Goal: Task Accomplishment & Management: Complete application form

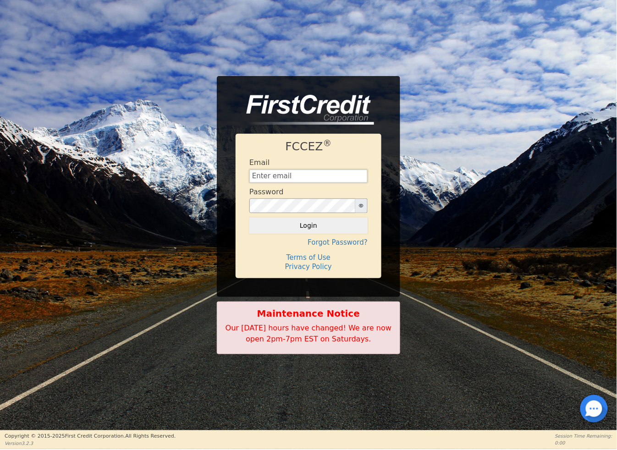
type input "[EMAIL_ADDRESS][DOMAIN_NAME]"
click at [317, 226] on button "Login" at bounding box center [308, 226] width 118 height 16
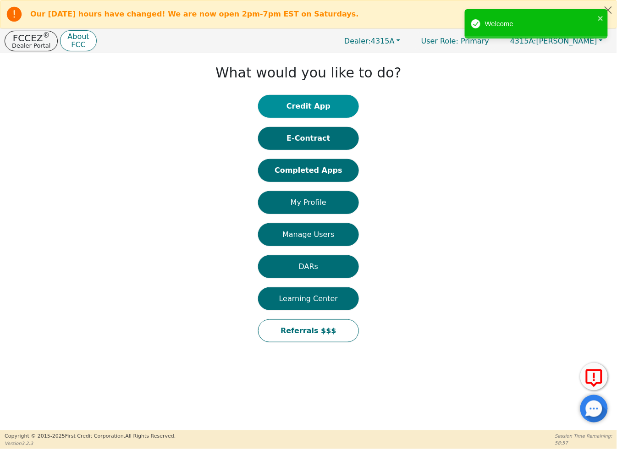
click at [338, 104] on button "Credit App" at bounding box center [308, 106] width 101 height 23
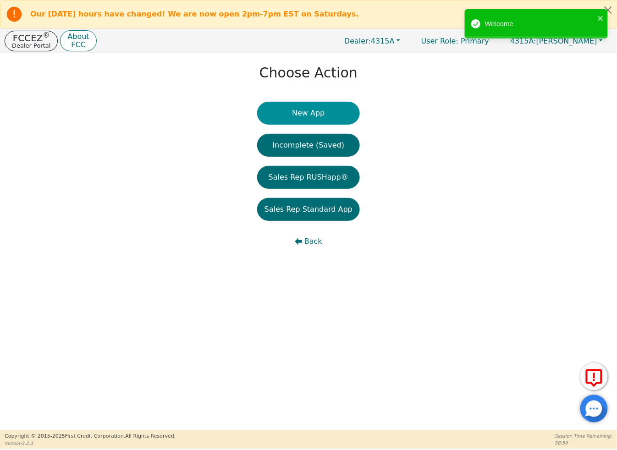
click at [338, 106] on button "New App" at bounding box center [308, 113] width 103 height 23
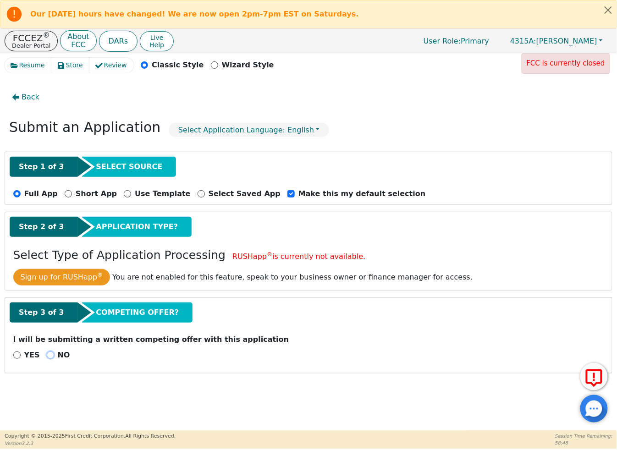
click at [47, 356] on input "NO" at bounding box center [50, 354] width 7 height 7
radio input "true"
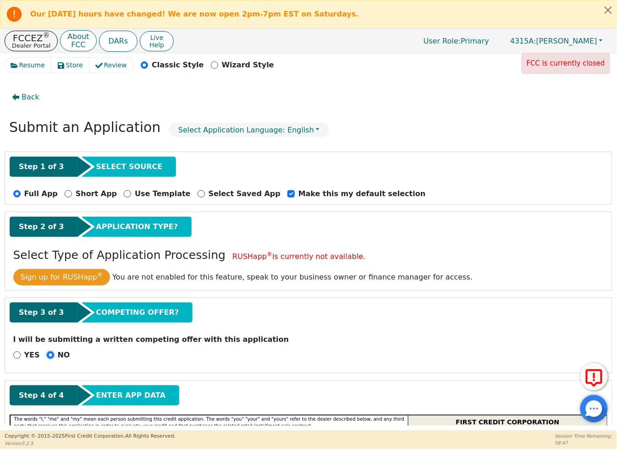
scroll to position [153, 0]
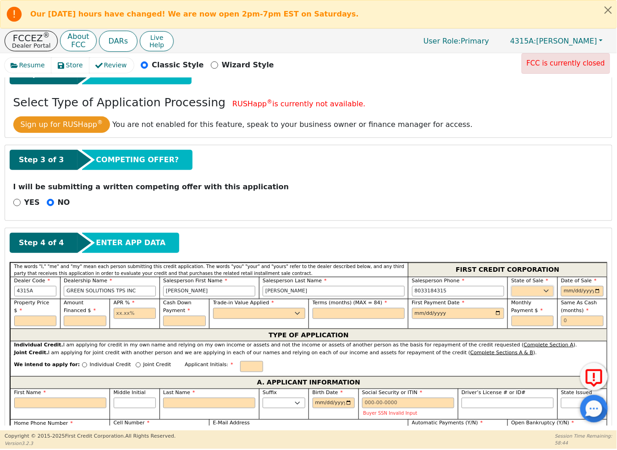
click at [545, 291] on select "AK AL AR AZ CA CO CT DC DE FL [GEOGRAPHIC_DATA] HI IA ID IL IN KS [GEOGRAPHIC_D…" at bounding box center [532, 291] width 43 height 11
select select "SC"
click at [511, 286] on select "AK AL AR AZ CA CO CT DC DE FL [GEOGRAPHIC_DATA] HI IA ID IL IN KS [GEOGRAPHIC_D…" at bounding box center [532, 291] width 43 height 11
click at [586, 293] on input "date" at bounding box center [582, 291] width 43 height 11
click at [564, 292] on input "date" at bounding box center [582, 291] width 43 height 11
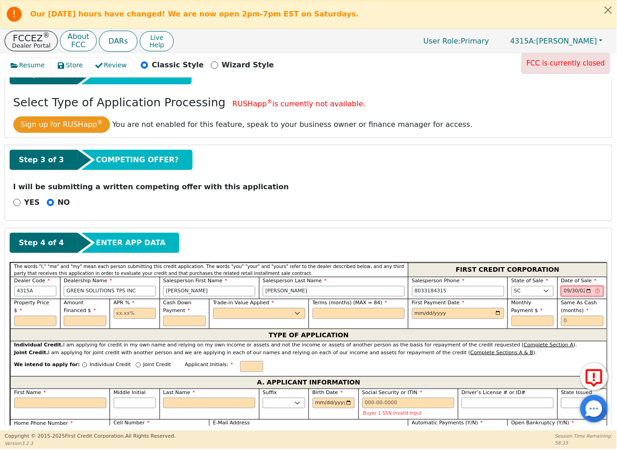
type input "[DATE]"
click at [51, 316] on input "text" at bounding box center [35, 321] width 43 height 11
type input "9490.00"
type input "19.99"
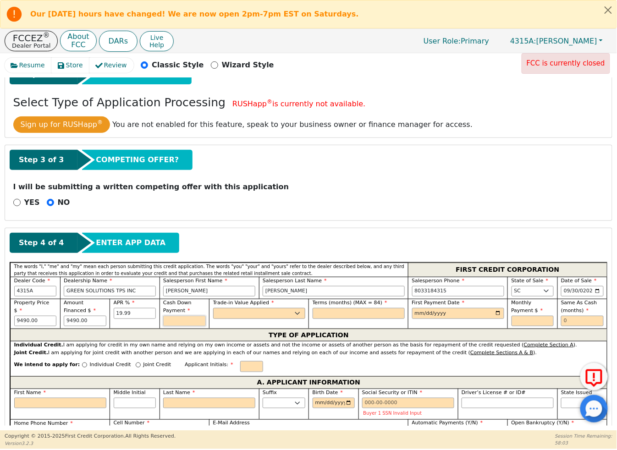
click at [196, 324] on input "text" at bounding box center [184, 321] width 43 height 11
type input "0.00"
click at [230, 312] on select "Yes No" at bounding box center [259, 313] width 92 height 11
select select "n"
click at [213, 309] on select "Yes No" at bounding box center [259, 313] width 92 height 11
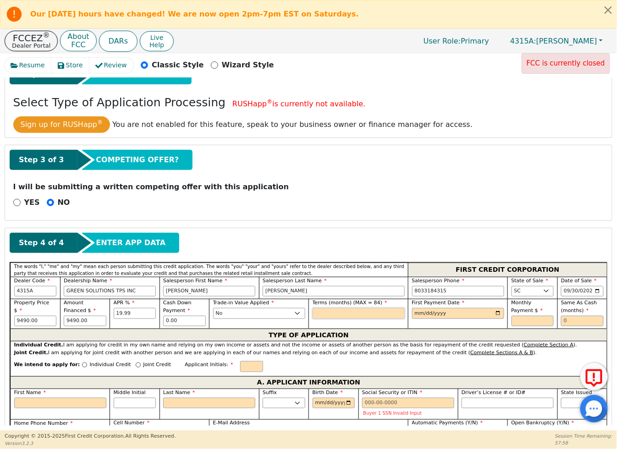
click at [322, 314] on input "text" at bounding box center [358, 313] width 92 height 11
type input "84"
click at [459, 313] on input "date" at bounding box center [458, 313] width 92 height 11
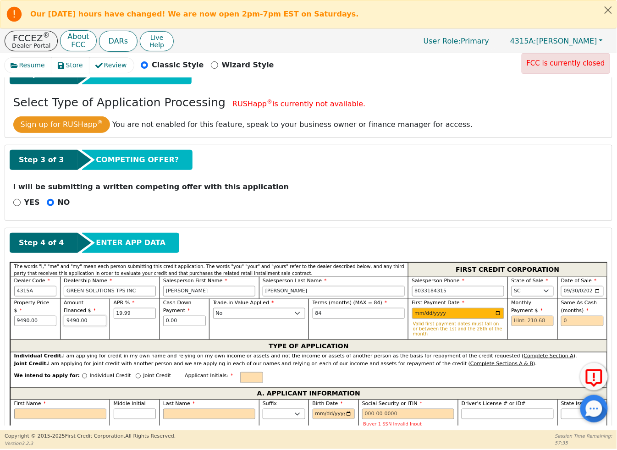
drag, startPoint x: 87, startPoint y: 322, endPoint x: 67, endPoint y: 320, distance: 19.8
click at [67, 320] on input "9490.00" at bounding box center [85, 321] width 43 height 11
click at [426, 314] on input "[DATE]" at bounding box center [458, 313] width 92 height 11
click at [424, 313] on input "[DATE]" at bounding box center [458, 313] width 92 height 11
type input "[DATE]"
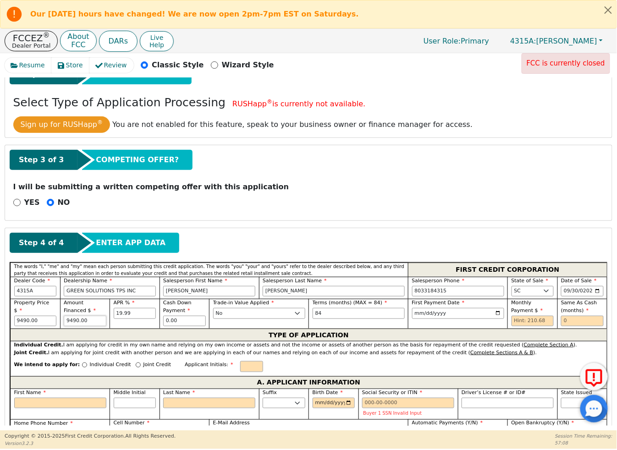
drag, startPoint x: 83, startPoint y: 321, endPoint x: 60, endPoint y: 321, distance: 23.4
click at [60, 321] on div "Amount Financed $ 9490.00" at bounding box center [85, 314] width 50 height 30
type input "9000.00"
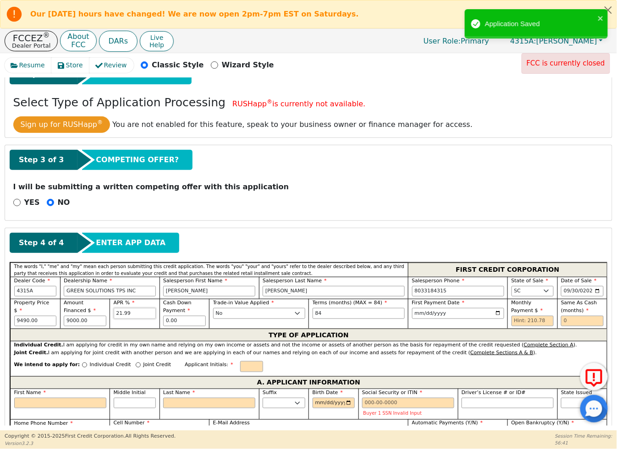
drag, startPoint x: 131, startPoint y: 312, endPoint x: 112, endPoint y: 312, distance: 18.3
click at [112, 312] on div "APR % 21.99" at bounding box center [134, 314] width 50 height 30
type input "13.50"
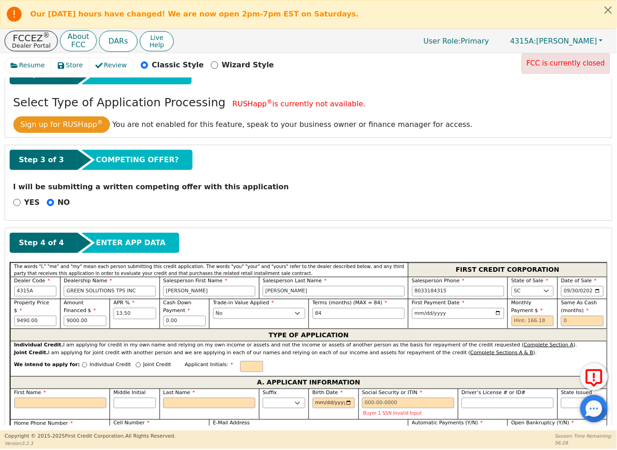
drag, startPoint x: 130, startPoint y: 313, endPoint x: 112, endPoint y: 310, distance: 18.2
click at [112, 310] on div "APR % 13.50" at bounding box center [134, 314] width 50 height 30
drag, startPoint x: 88, startPoint y: 322, endPoint x: 63, endPoint y: 319, distance: 24.5
click at [64, 319] on input "9000.00" at bounding box center [85, 321] width 43 height 11
type input "8750.00"
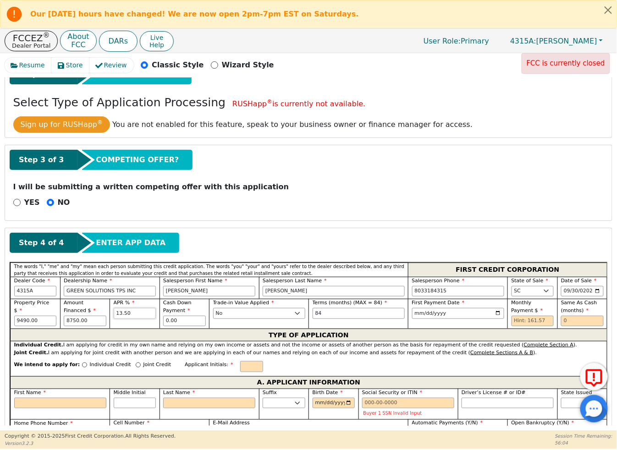
click at [130, 316] on input "13.50" at bounding box center [135, 313] width 43 height 11
drag, startPoint x: 130, startPoint y: 316, endPoint x: 112, endPoint y: 311, distance: 18.7
click at [112, 311] on div "APR % 13.50" at bounding box center [134, 314] width 50 height 30
click at [131, 315] on input "text" at bounding box center [135, 313] width 43 height 11
type input "19.99"
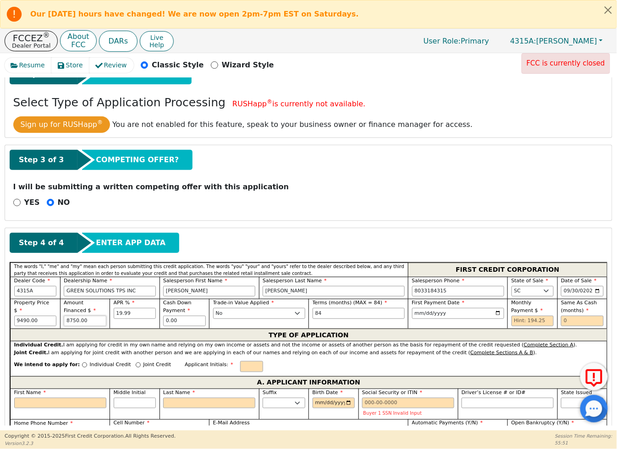
drag, startPoint x: 85, startPoint y: 322, endPoint x: 65, endPoint y: 318, distance: 20.9
click at [65, 318] on input "8750.00" at bounding box center [85, 321] width 43 height 11
drag, startPoint x: 89, startPoint y: 321, endPoint x: 60, endPoint y: 321, distance: 28.4
click at [60, 321] on div "Amount Financed $ 9000.00" at bounding box center [85, 314] width 50 height 30
type input "9490.00"
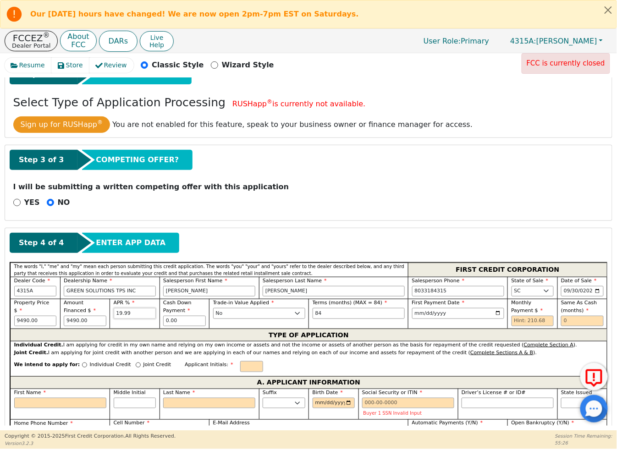
click at [133, 314] on input "19.99" at bounding box center [135, 313] width 43 height 11
click at [328, 315] on input "text" at bounding box center [358, 313] width 92 height 11
type input "48"
drag, startPoint x: 316, startPoint y: 315, endPoint x: 310, endPoint y: 313, distance: 6.6
click at [310, 313] on div "Terms (months) (MAX = 84) 48" at bounding box center [357, 314] width 99 height 30
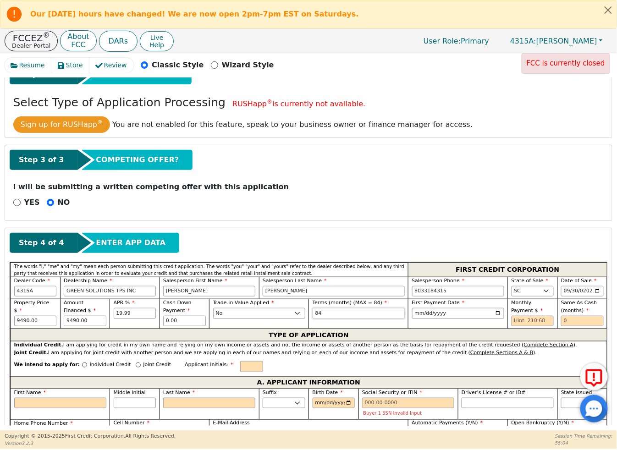
type input "84"
drag, startPoint x: 318, startPoint y: 317, endPoint x: 310, endPoint y: 317, distance: 8.3
click at [310, 317] on div "Terms (months) (MAX = 84) 84" at bounding box center [357, 314] width 99 height 30
click at [319, 315] on input "text" at bounding box center [358, 313] width 92 height 11
type input "72"
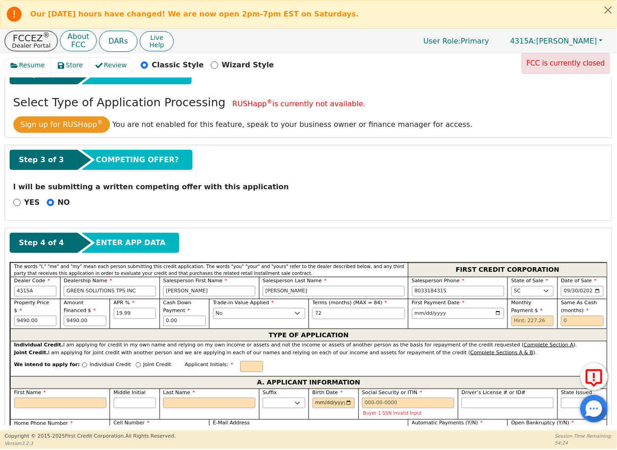
drag, startPoint x: 328, startPoint y: 315, endPoint x: 308, endPoint y: 312, distance: 19.8
click at [308, 312] on div "Terms (months) (MAX = 84) 72" at bounding box center [357, 314] width 99 height 30
type input "84"
drag, startPoint x: 86, startPoint y: 322, endPoint x: 61, endPoint y: 323, distance: 24.8
click at [61, 323] on div "Amount Financed $ 9490.00" at bounding box center [85, 314] width 50 height 30
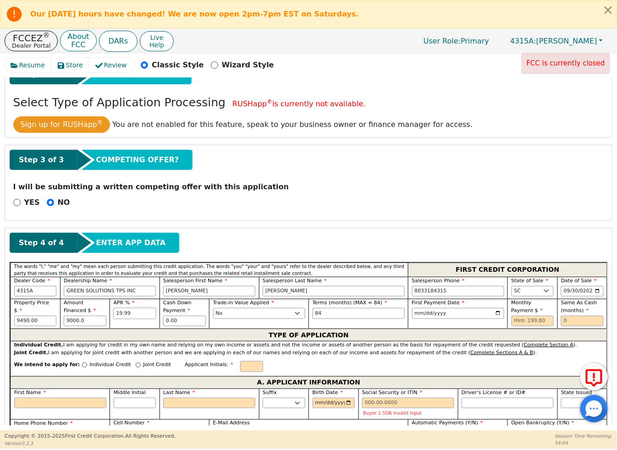
type input "9000.00"
drag, startPoint x: 37, startPoint y: 314, endPoint x: 7, endPoint y: 312, distance: 30.3
click at [22, 316] on input "text" at bounding box center [35, 321] width 43 height 11
click at [122, 325] on div "APR % 19.99" at bounding box center [134, 314] width 50 height 30
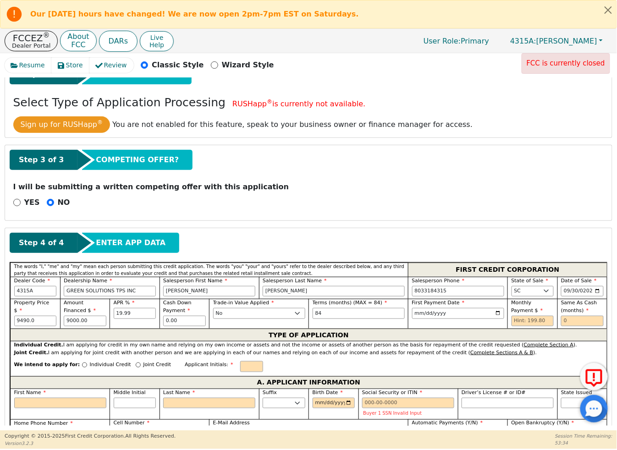
type input "9490.00"
click at [536, 320] on input "text" at bounding box center [532, 321] width 43 height 11
type input "199.80"
type input "0"
drag, startPoint x: 122, startPoint y: 365, endPoint x: 133, endPoint y: 367, distance: 11.2
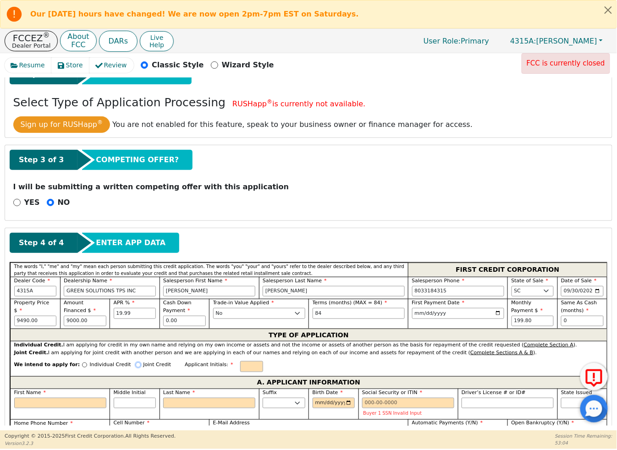
click at [136, 365] on input "Joint Credit" at bounding box center [138, 364] width 5 height 5
radio input "true"
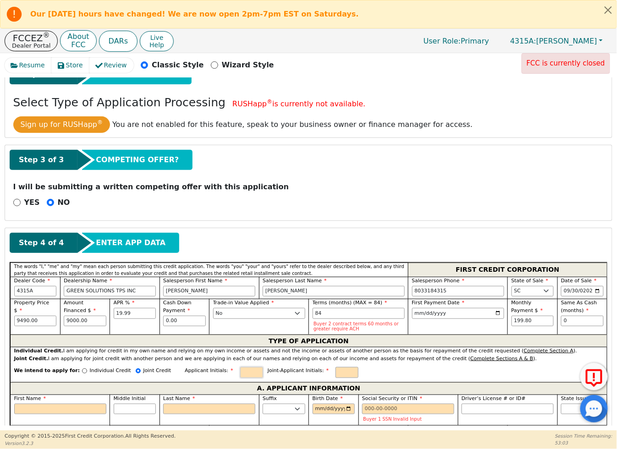
click at [240, 372] on input "text" at bounding box center [251, 372] width 23 height 11
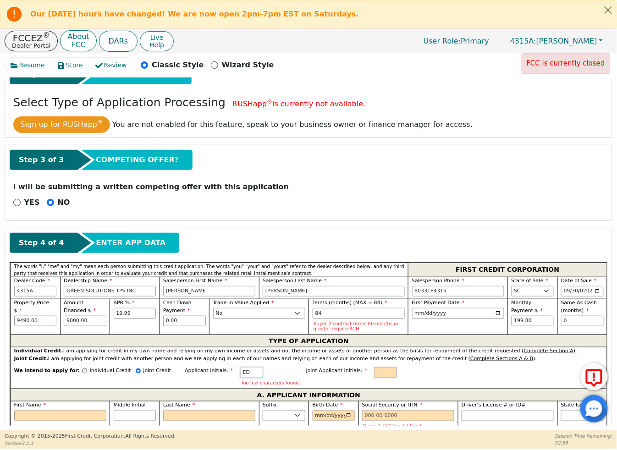
type input "ED"
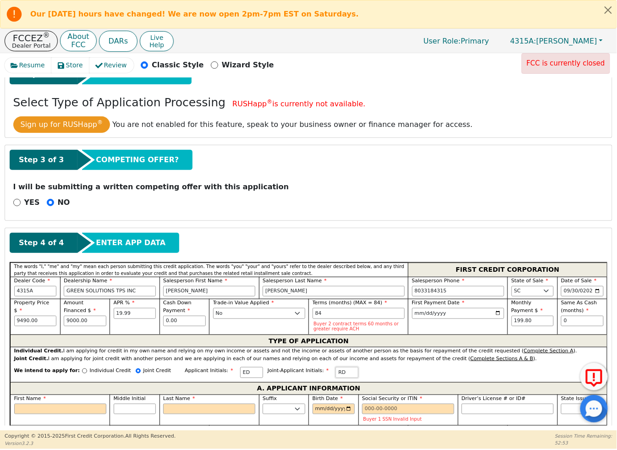
type input "RD"
click at [100, 410] on input "First Name" at bounding box center [60, 409] width 92 height 11
type input "E"
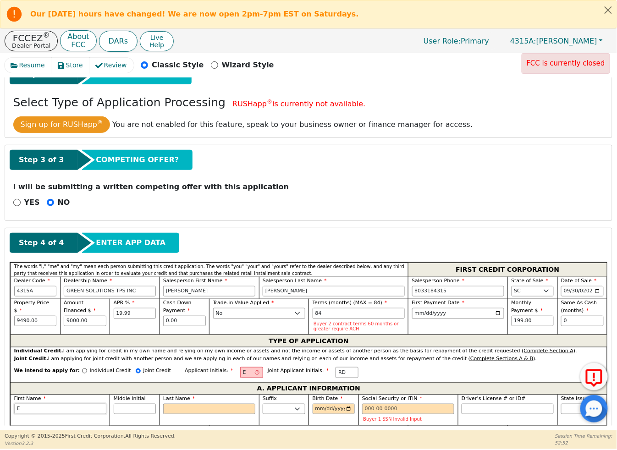
type input "Eu"
type input "Eug"
type input "Euge"
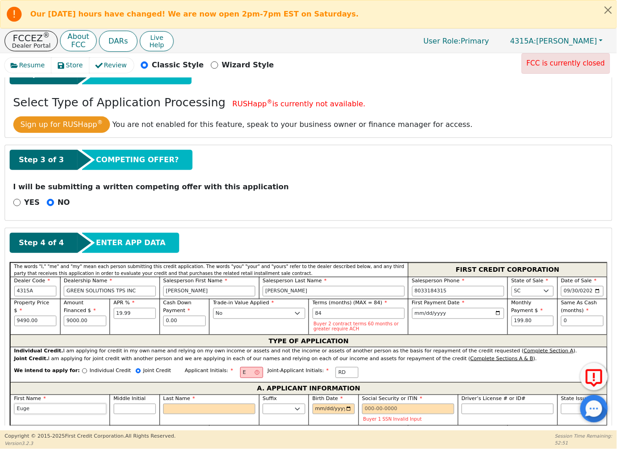
type input "Euge"
type input "[PERSON_NAME]"
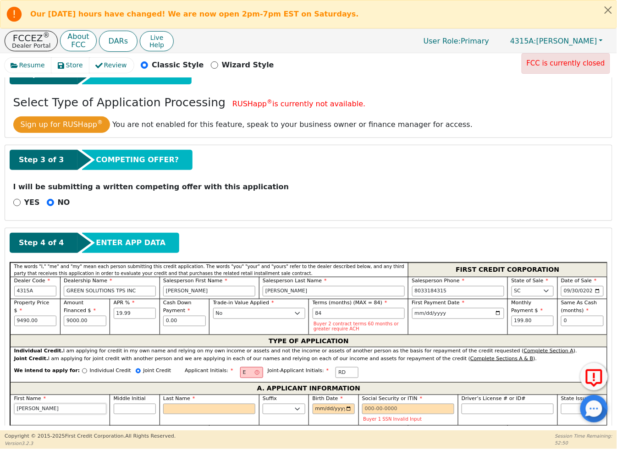
type input "[PERSON_NAME]"
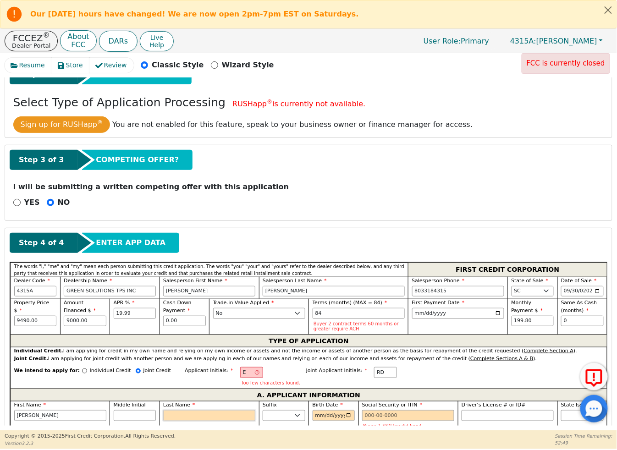
type input "D"
type input "ED"
type input "[PERSON_NAME]"
type input "Da"
type input "[PERSON_NAME]"
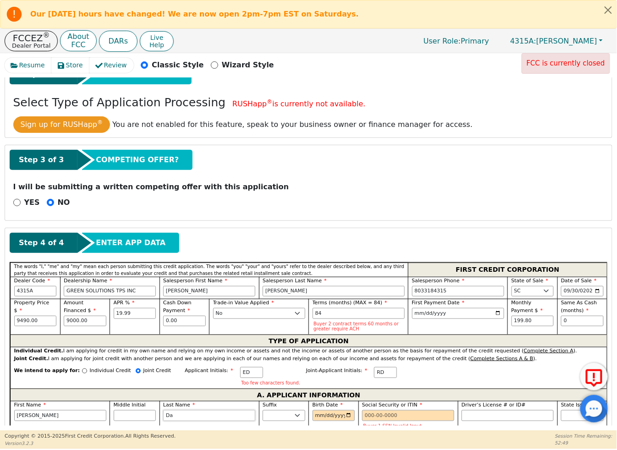
type input "Dav"
type input "[PERSON_NAME]"
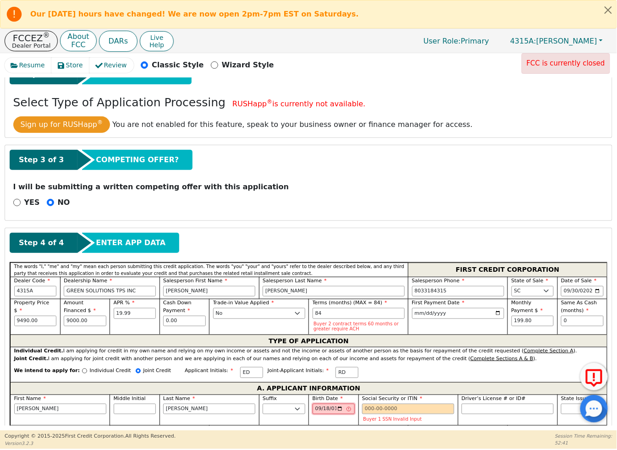
type input "[DATE]"
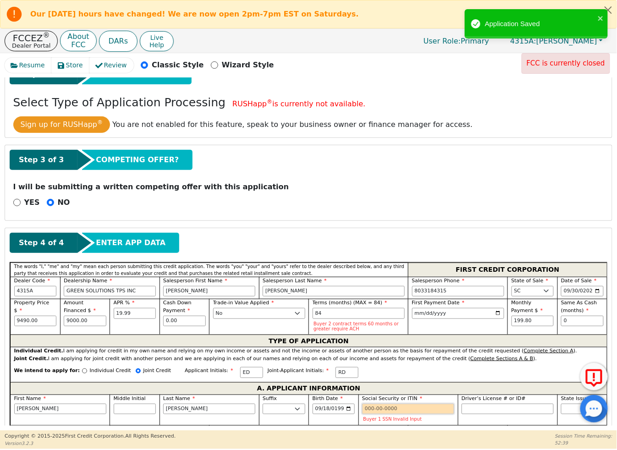
click at [369, 406] on input "Social Security or ITIN" at bounding box center [408, 409] width 92 height 11
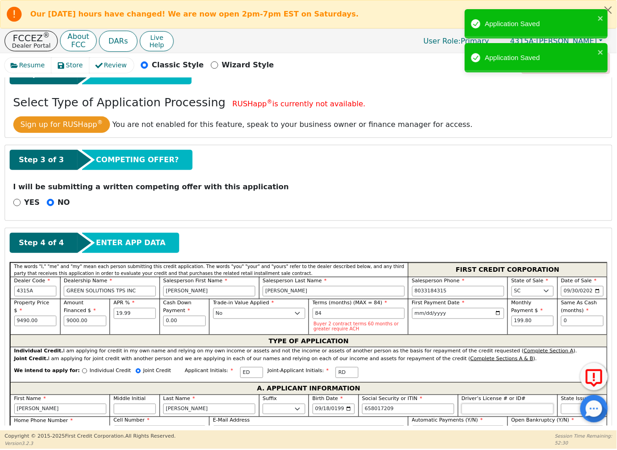
click at [474, 410] on input "Driver’s License # or ID#" at bounding box center [507, 409] width 92 height 11
type input "***-**-7209"
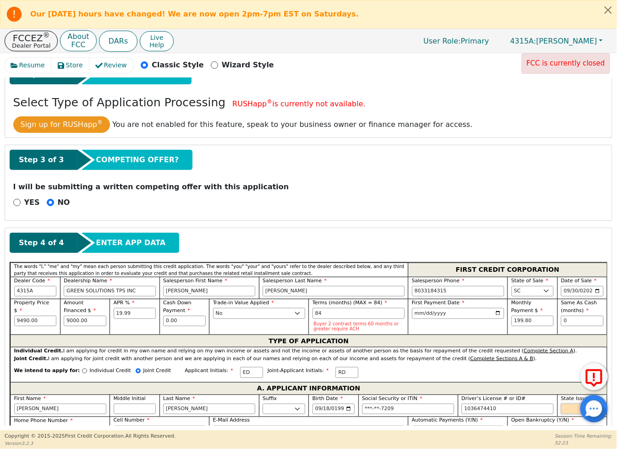
type input "**********"
click at [567, 409] on select "AK AL AR AZ CA CO CT DC DE FL [GEOGRAPHIC_DATA] HI IA ID IL IN KS [GEOGRAPHIC_D…" at bounding box center [582, 409] width 43 height 11
select select "SC"
click at [561, 405] on select "AK AL AR AZ CA CO CT DC DE FL [GEOGRAPHIC_DATA] HI IA ID IL IN KS [GEOGRAPHIC_D…" at bounding box center [582, 409] width 43 height 11
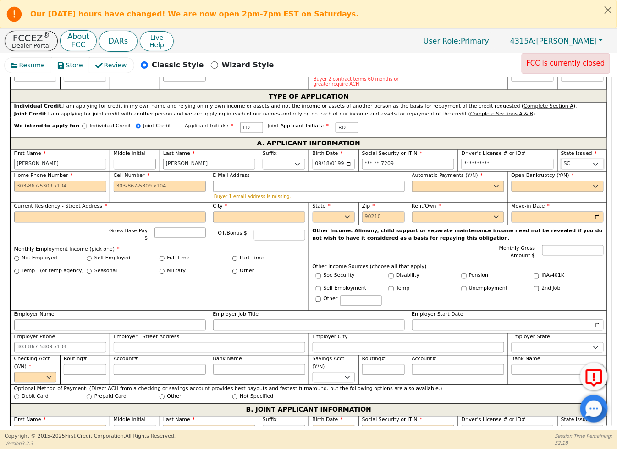
scroll to position [398, 0]
click at [63, 188] on input "Home Phone Number" at bounding box center [60, 186] width 92 height 11
click at [137, 189] on input "Cell Number" at bounding box center [160, 186] width 92 height 11
type input "[PHONE_NUMBER]"
click at [260, 189] on input "E-Mail Address" at bounding box center [309, 186] width 192 height 11
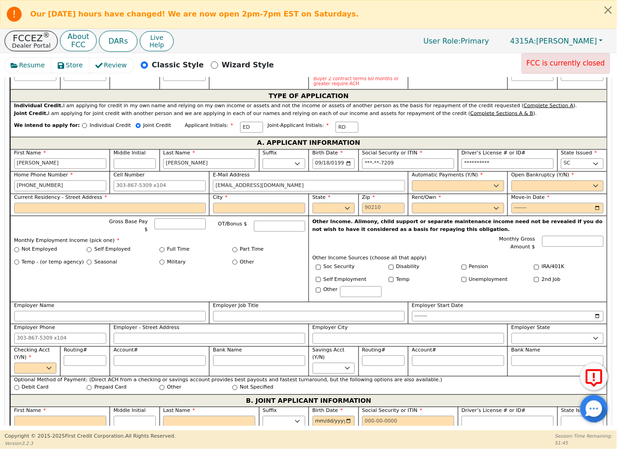
type input "[EMAIL_ADDRESS][DOMAIN_NAME]"
click at [446, 188] on select "Yes No" at bounding box center [458, 186] width 92 height 11
select select "y"
click at [412, 182] on select "Yes No" at bounding box center [458, 186] width 92 height 11
type input "[PERSON_NAME]"
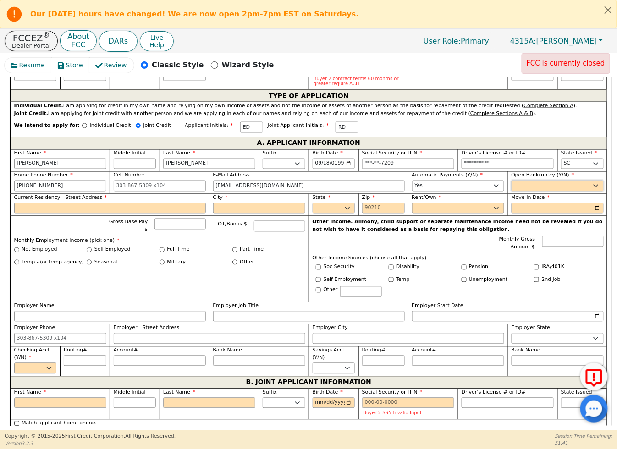
click at [525, 186] on select "Yes No" at bounding box center [557, 186] width 92 height 11
select select "n"
click at [511, 182] on select "Yes No" at bounding box center [557, 186] width 92 height 11
click at [487, 189] on select "Yes No" at bounding box center [458, 186] width 92 height 11
select select "n"
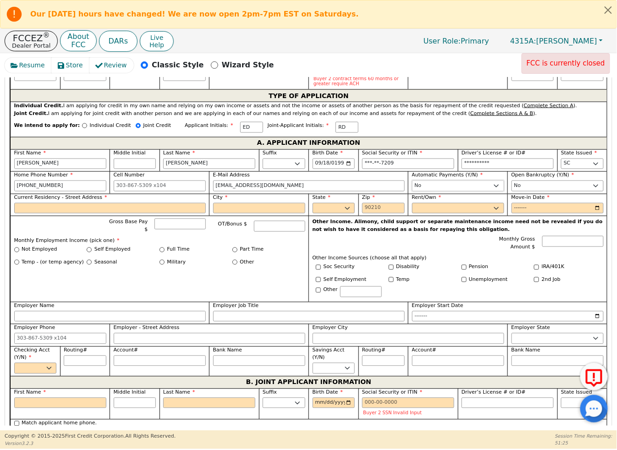
click at [412, 182] on select "Yes No" at bounding box center [458, 186] width 92 height 11
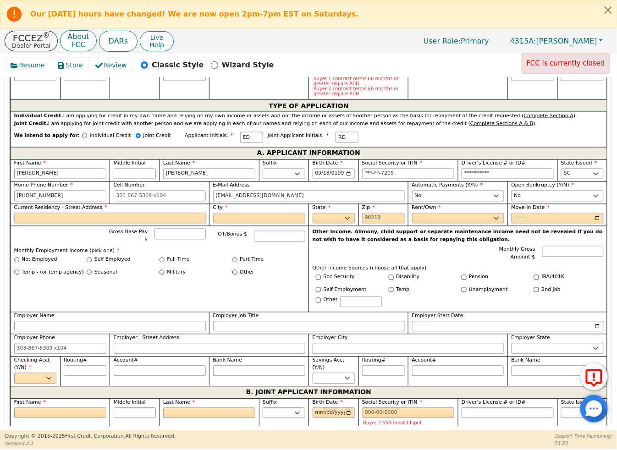
click at [177, 219] on input "Current Residency - Street Address" at bounding box center [110, 218] width 192 height 11
type input "[STREET_ADDRESS]"
type input "Columbia"
select select "SC"
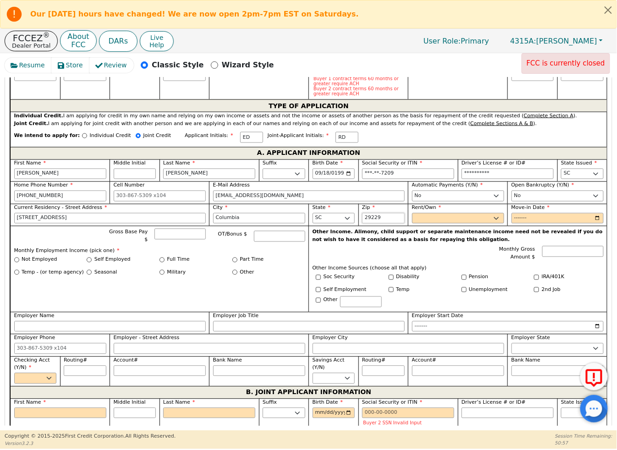
type input "29229"
click at [420, 217] on select "Rent Own" at bounding box center [458, 218] width 92 height 11
select select "Own"
click at [412, 214] on select "Rent Own" at bounding box center [458, 218] width 92 height 11
click at [520, 218] on input "Move-in Date" at bounding box center [557, 218] width 92 height 11
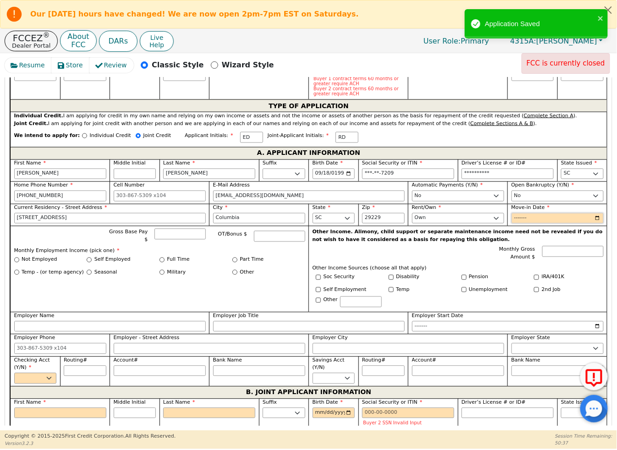
click at [535, 218] on input "Move-in Date" at bounding box center [557, 218] width 92 height 11
type input "2025-08"
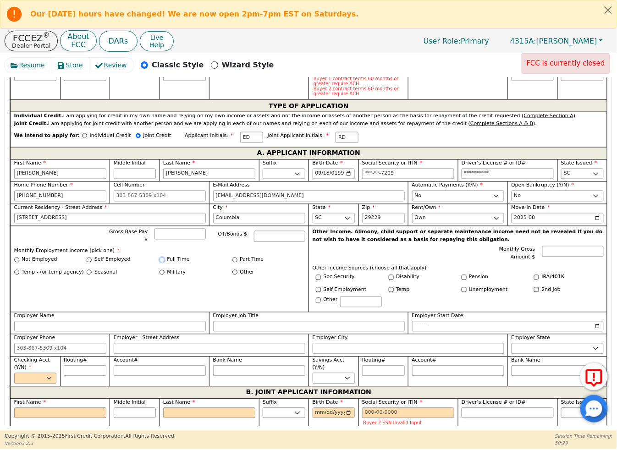
click at [159, 257] on input "Full Time" at bounding box center [161, 259] width 5 height 5
radio input "true"
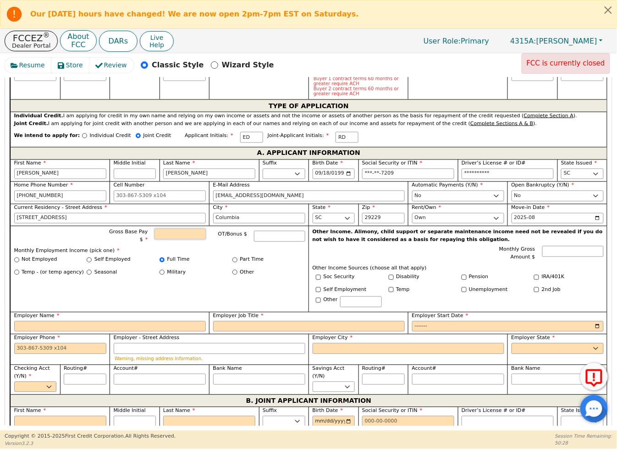
click at [170, 235] on input "Gross Base Pay $" at bounding box center [179, 234] width 51 height 11
type input "2500.00"
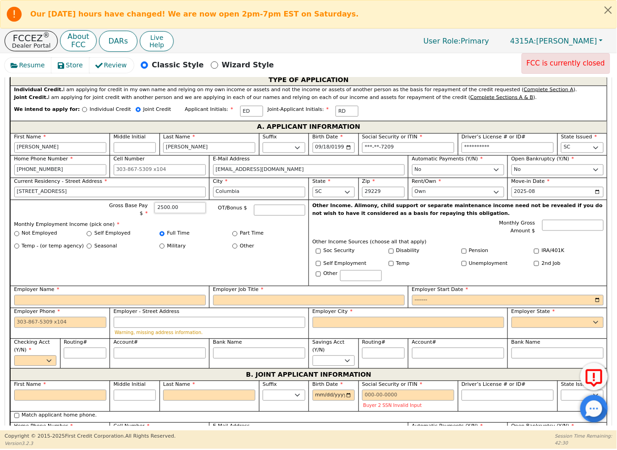
scroll to position [449, 0]
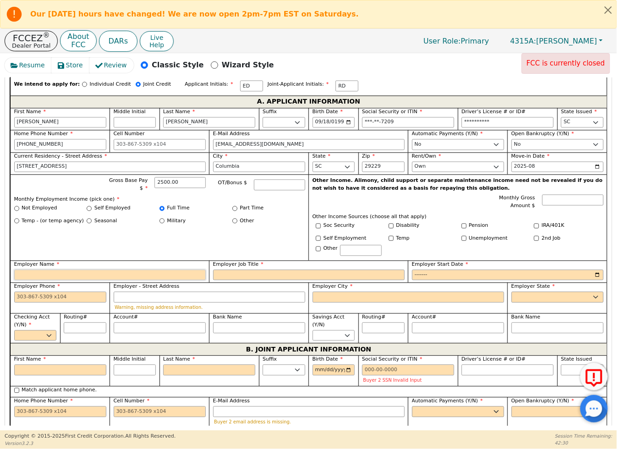
click at [122, 273] on input "Employer Name" at bounding box center [110, 275] width 192 height 11
type input "[GEOGRAPHIC_DATA]"
click at [229, 279] on input "Employer Job Title" at bounding box center [309, 275] width 192 height 11
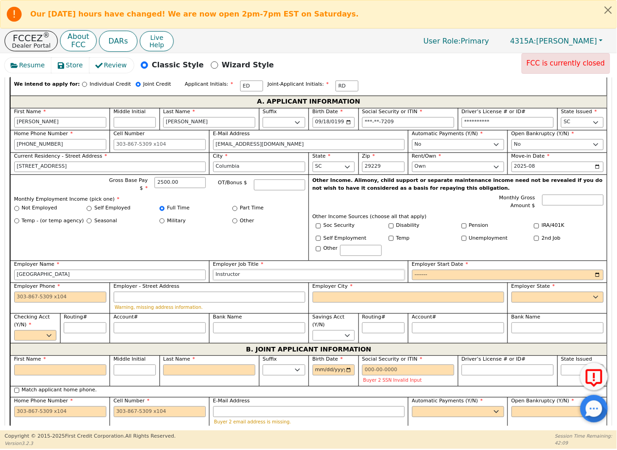
type input "Instructor"
click at [423, 279] on input "Employer Start Date" at bounding box center [508, 275] width 192 height 11
type input "2023-06"
click at [51, 299] on input "Employer Phone" at bounding box center [60, 297] width 92 height 11
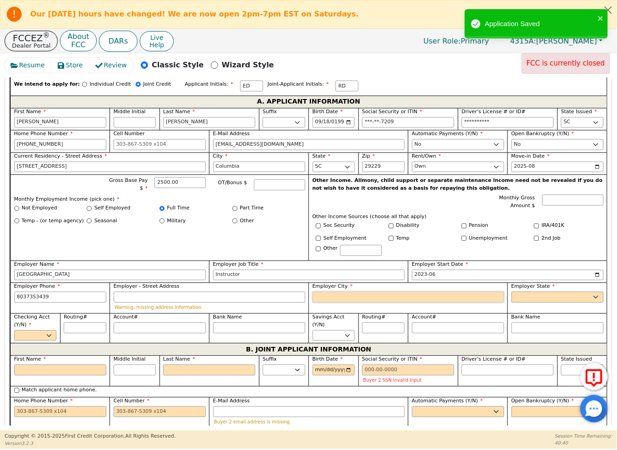
click at [318, 301] on input "Employer City" at bounding box center [408, 297] width 192 height 11
type input "[PHONE_NUMBER]"
type input "columbia"
click at [561, 299] on select "AK AL AR AZ CA CO CT DC DE FL [GEOGRAPHIC_DATA] HI IA ID [GEOGRAPHIC_DATA] IN K…" at bounding box center [557, 297] width 92 height 11
select select "SC"
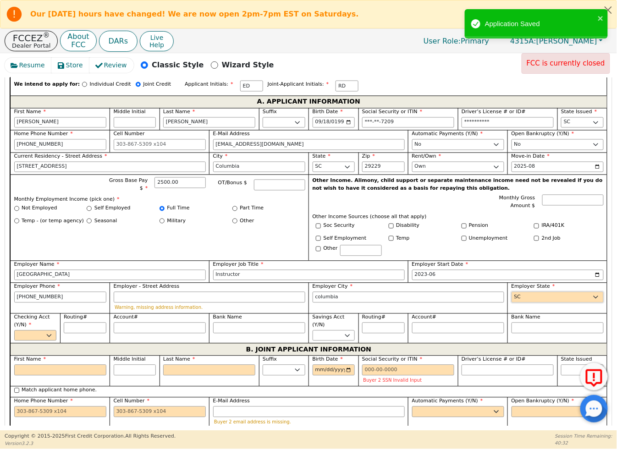
click at [511, 294] on select "AK AL AR AZ CA CO CT DC DE FL [GEOGRAPHIC_DATA] HI IA ID [GEOGRAPHIC_DATA] IN K…" at bounding box center [557, 297] width 92 height 11
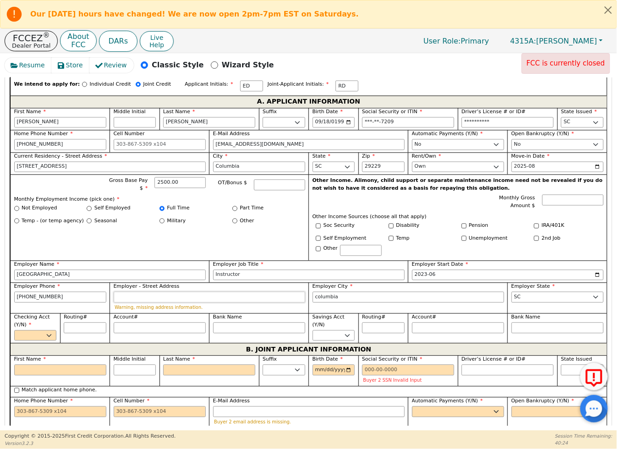
click at [138, 303] on input "Employer - Street Address" at bounding box center [210, 297] width 192 height 11
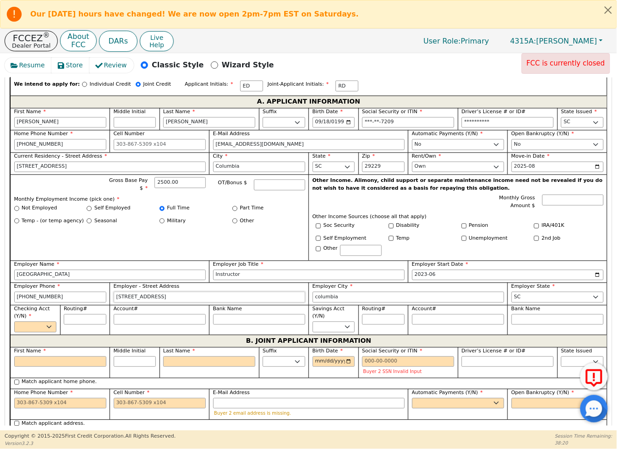
drag, startPoint x: 153, startPoint y: 299, endPoint x: 130, endPoint y: 299, distance: 22.9
click at [130, 299] on input "[STREET_ADDRESS]" at bounding box center [210, 297] width 192 height 11
type input "[STREET_ADDRESS]"
click at [47, 329] on select "Yes No" at bounding box center [35, 327] width 43 height 11
select select "n"
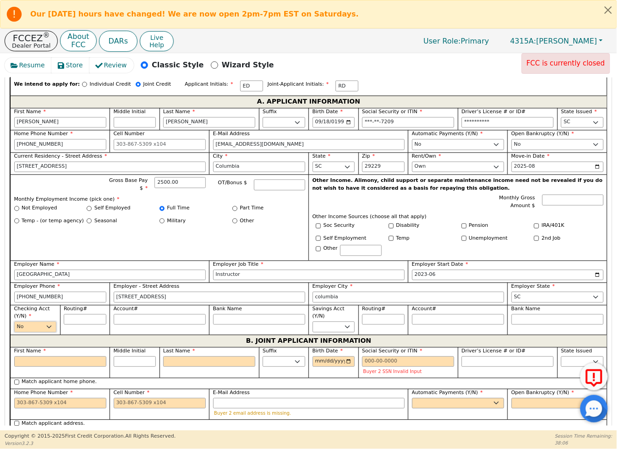
click at [14, 324] on select "Yes No" at bounding box center [35, 327] width 43 height 11
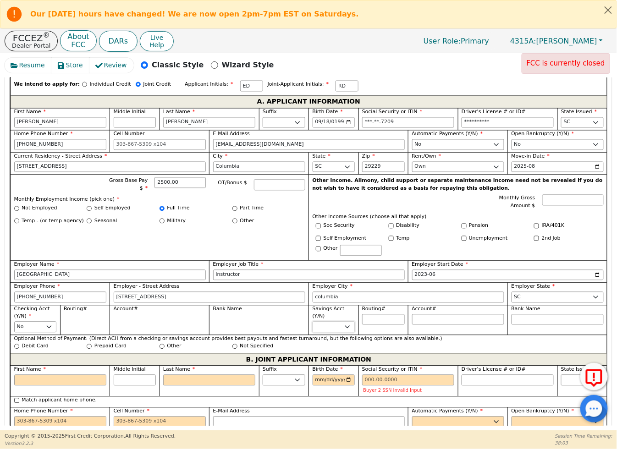
click at [342, 322] on select "Yes No" at bounding box center [333, 327] width 43 height 11
select select "n"
click at [312, 322] on select "Yes No" at bounding box center [333, 327] width 43 height 11
click at [235, 348] on input "Not Specified" at bounding box center [234, 346] width 5 height 5
radio input "true"
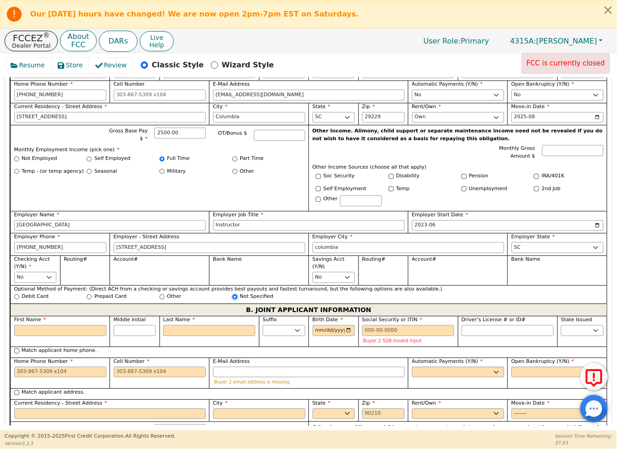
scroll to position [500, 0]
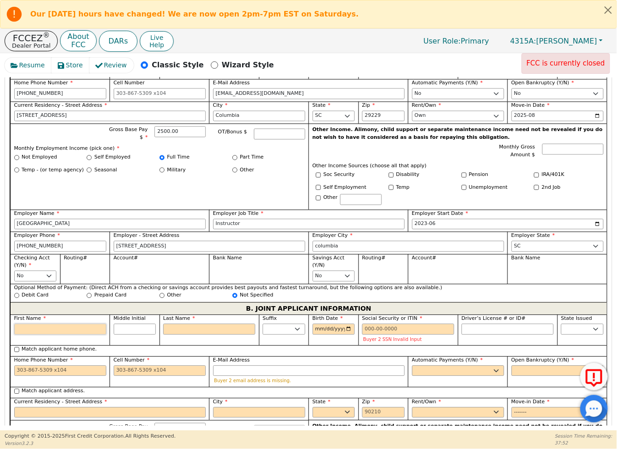
click at [74, 330] on input "First Name" at bounding box center [60, 329] width 92 height 11
type input "R"
type input "Ri"
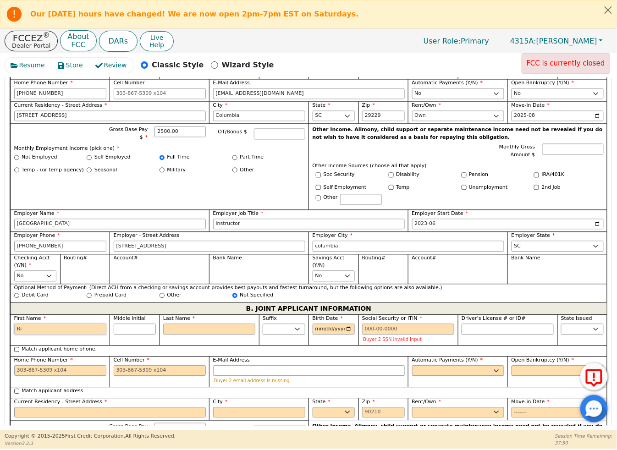
type input "Ri"
type input "Ric"
type input "Rich"
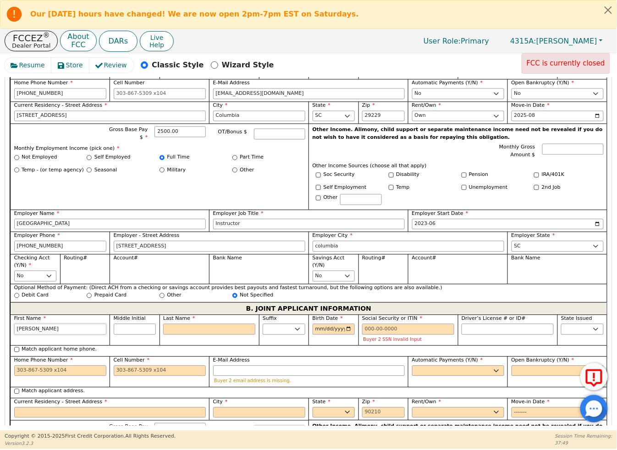
type input "Richar"
type input "[PERSON_NAME]"
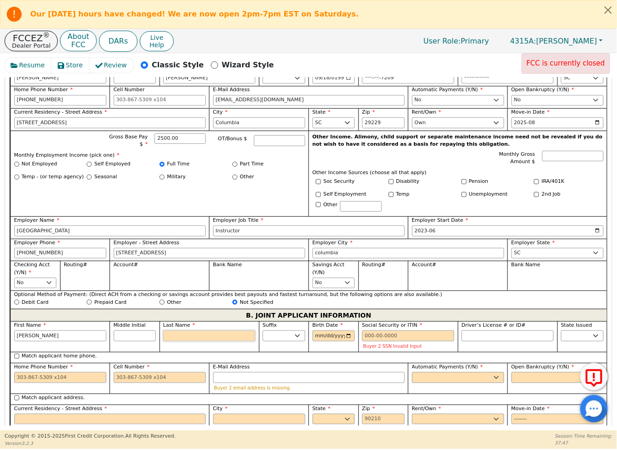
scroll to position [506, 0]
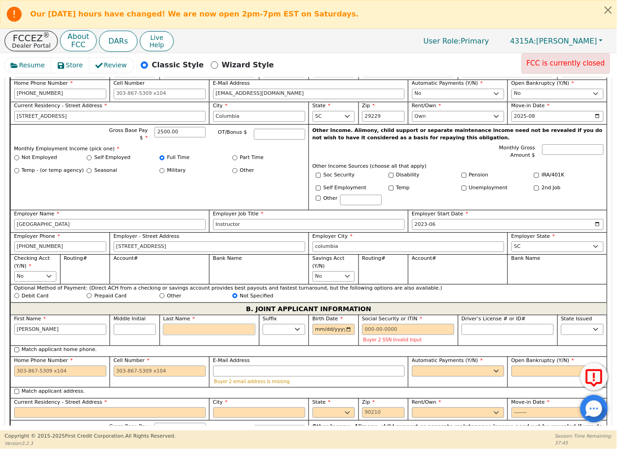
type input "D"
type input "RD"
type input "[PERSON_NAME]"
type input "Da"
type input "[PERSON_NAME]"
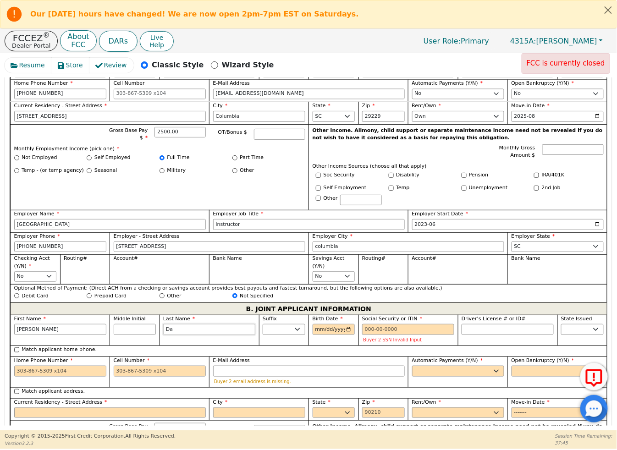
type input "Dav"
type input "[PERSON_NAME]"
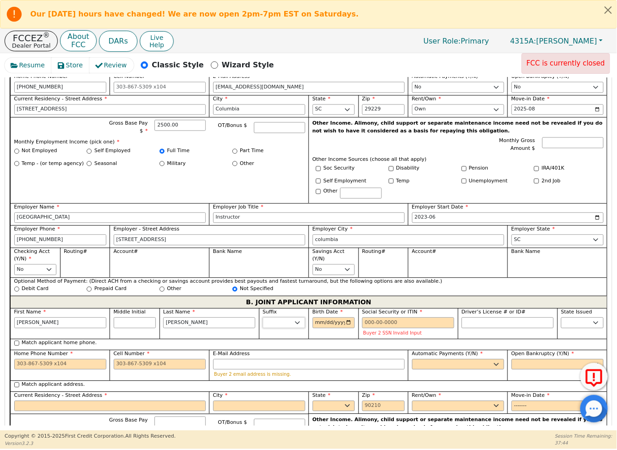
scroll to position [500, 0]
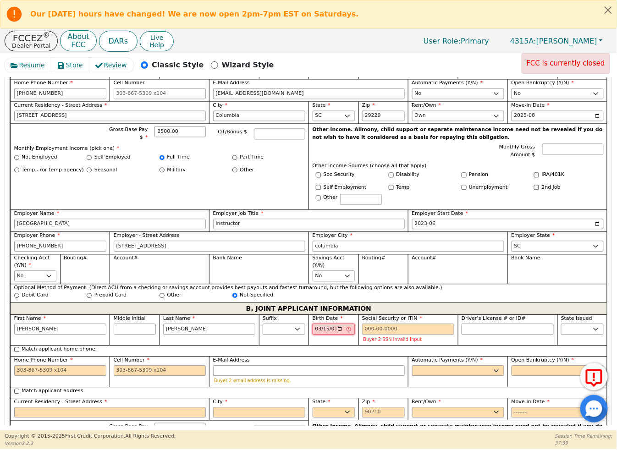
type input "[DATE]"
click at [363, 331] on input "Social Security or ITIN" at bounding box center [408, 329] width 92 height 11
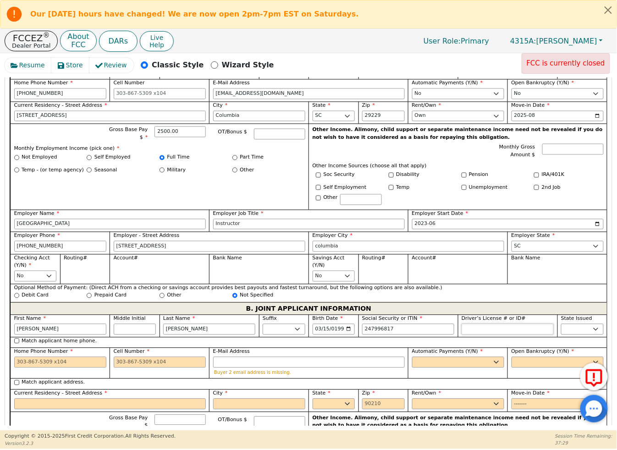
click at [477, 330] on input "Driver’s License # or ID#" at bounding box center [507, 329] width 92 height 11
type input "***-**-6817"
type input "**********"
click at [594, 331] on select "AK AL AR AZ CA CO CT DC DE FL [GEOGRAPHIC_DATA] HI IA ID IL IN KS [GEOGRAPHIC_D…" at bounding box center [582, 329] width 43 height 11
select select "SC"
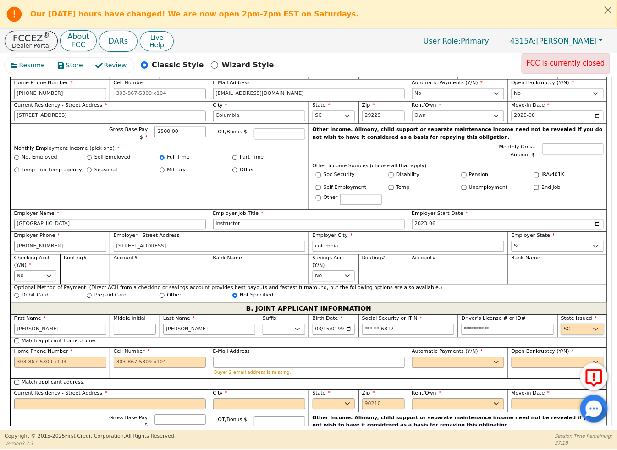
click at [561, 326] on select "AK AL AR AZ CA CO CT DC DE FL [GEOGRAPHIC_DATA] HI IA ID IL IN KS [GEOGRAPHIC_D…" at bounding box center [582, 329] width 43 height 11
click at [92, 367] on input "Home Phone Number" at bounding box center [60, 362] width 92 height 11
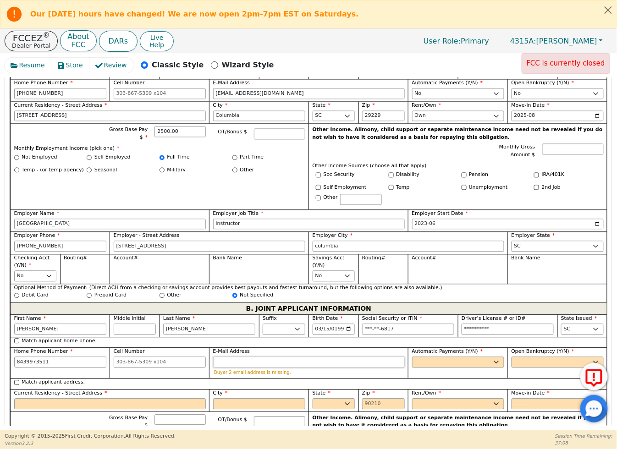
click at [219, 367] on input "E-Mail Address" at bounding box center [309, 362] width 192 height 11
type input "[PHONE_NUMBER]"
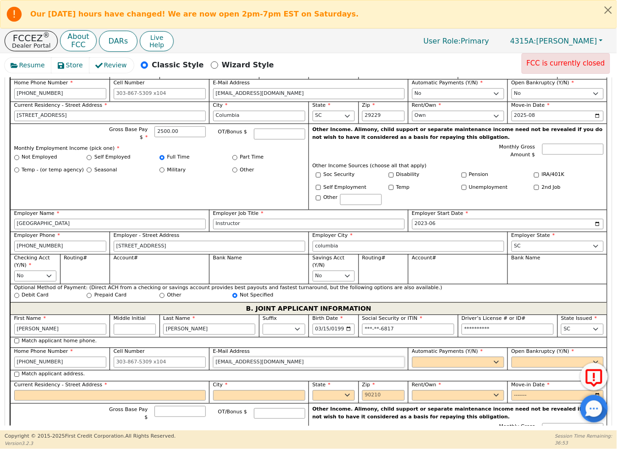
type input "[EMAIL_ADDRESS][DOMAIN_NAME]"
click at [425, 363] on select "Yes No" at bounding box center [458, 362] width 92 height 11
select select "n"
click at [412, 360] on select "Yes No" at bounding box center [458, 362] width 92 height 11
click at [519, 367] on select "Yes No" at bounding box center [557, 362] width 92 height 11
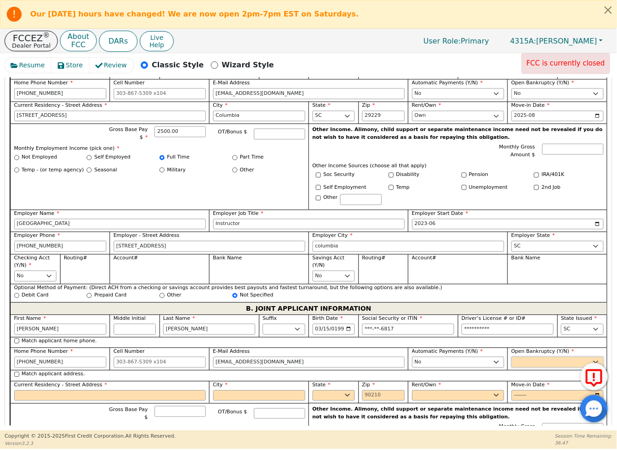
select select "n"
click at [511, 360] on select "Yes No" at bounding box center [557, 362] width 92 height 11
click at [14, 377] on input "Match applicant address." at bounding box center [16, 374] width 5 height 5
checkbox input "true"
type input "[STREET_ADDRESS]"
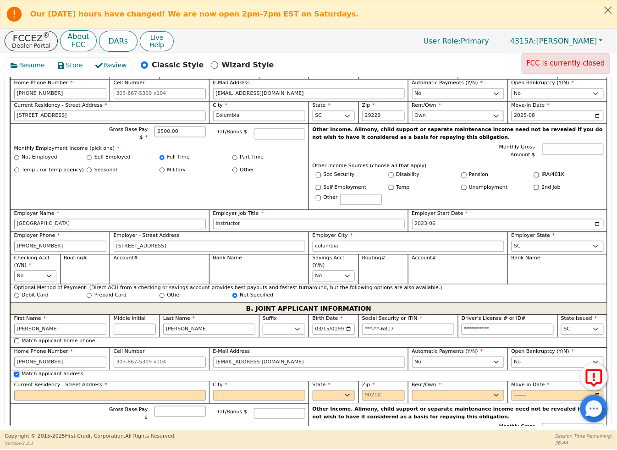
type input "Columbia"
select select "SC"
type input "29229"
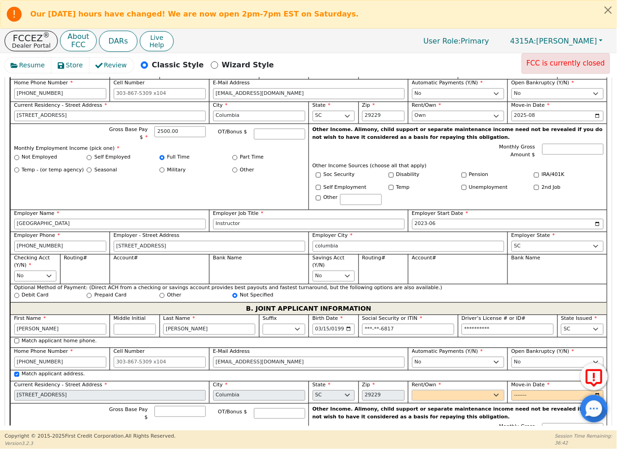
click at [445, 397] on select "Rent Own" at bounding box center [458, 395] width 92 height 11
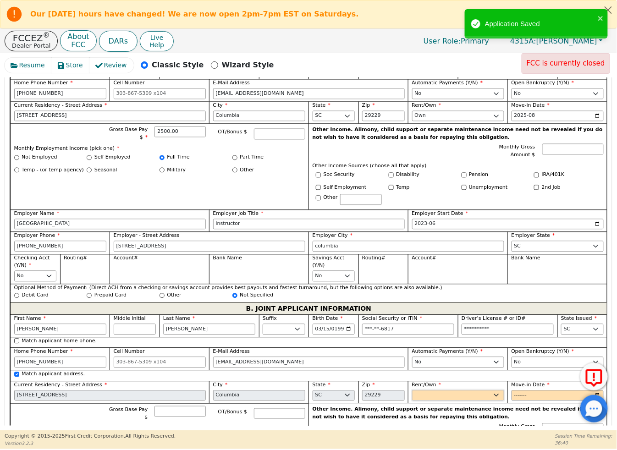
select select "Own"
click at [412, 393] on select "Rent Own" at bounding box center [458, 395] width 92 height 11
click at [514, 400] on input "Move-in Date" at bounding box center [557, 395] width 92 height 11
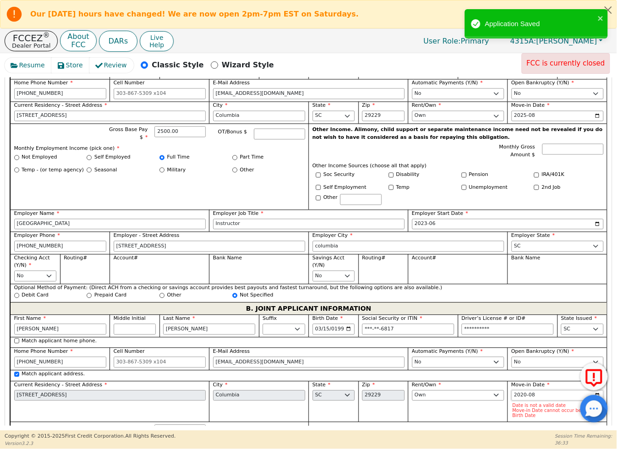
type input "20203-08"
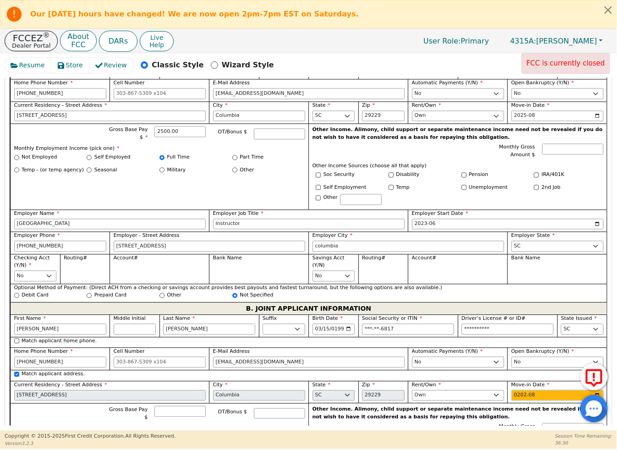
type input "2023-08"
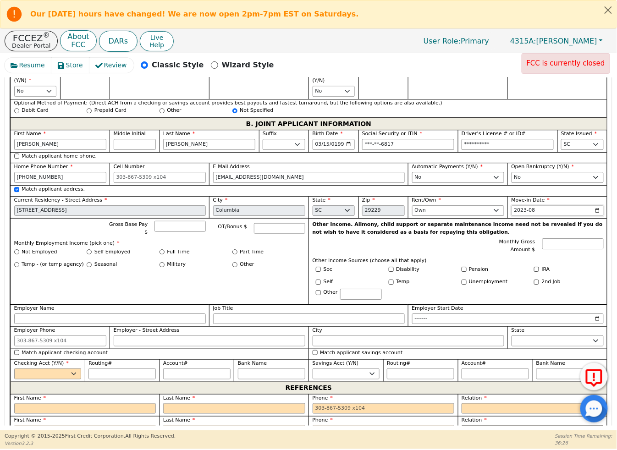
scroll to position [696, 0]
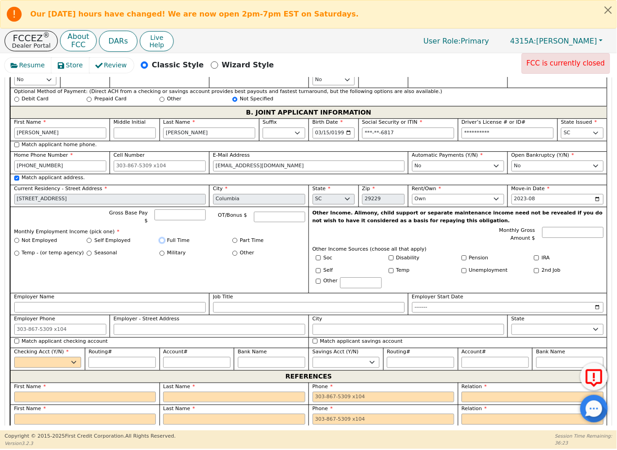
click at [161, 240] on input "Full Time" at bounding box center [161, 240] width 5 height 5
radio input "true"
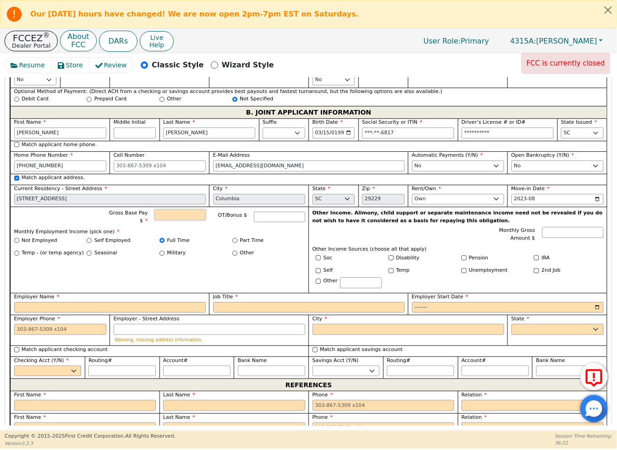
click at [176, 217] on input "Gross Base Pay $" at bounding box center [179, 214] width 51 height 11
type input "3"
click at [221, 218] on label "OT/Bonus $" at bounding box center [227, 217] width 39 height 11
click at [254, 218] on input "OT/Bonus $" at bounding box center [279, 217] width 51 height 11
type input "3000.00"
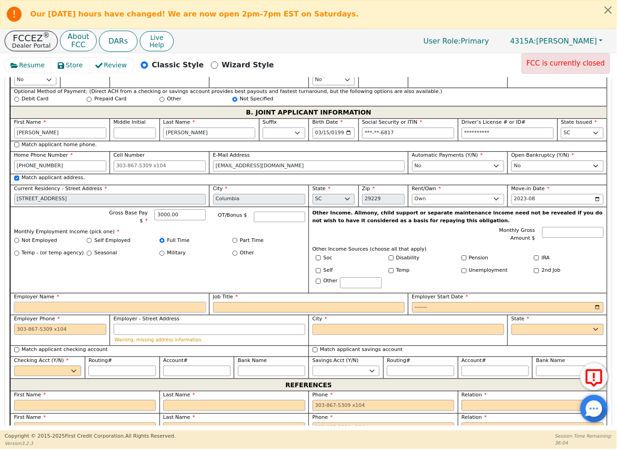
click at [185, 305] on input "Employer Name" at bounding box center [110, 307] width 192 height 11
type input "[PERSON_NAME] and associates"
click at [225, 307] on input "Job Title" at bounding box center [309, 307] width 192 height 11
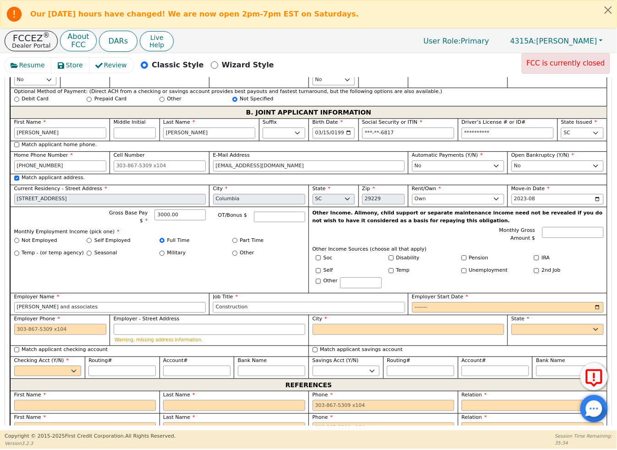
type input "Construction"
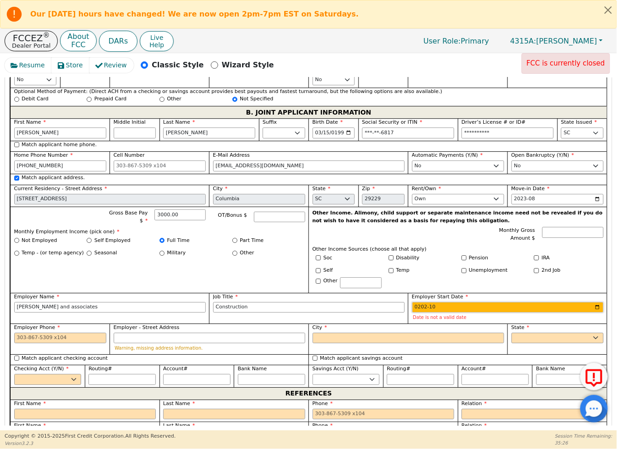
type input "2023-10"
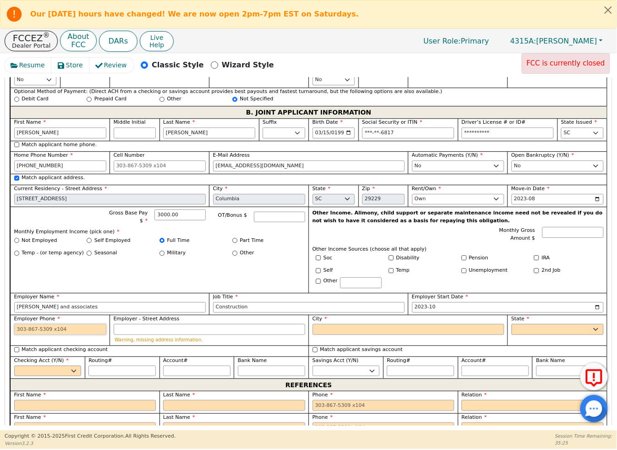
click at [89, 332] on input "Employer Phone" at bounding box center [60, 329] width 92 height 11
click at [141, 335] on input "Employer - Street Address" at bounding box center [210, 329] width 192 height 11
type input "[PHONE_NUMBER]"
click at [141, 335] on input "Employer - Street Address" at bounding box center [210, 329] width 192 height 11
click at [338, 332] on input "City" at bounding box center [408, 329] width 192 height 11
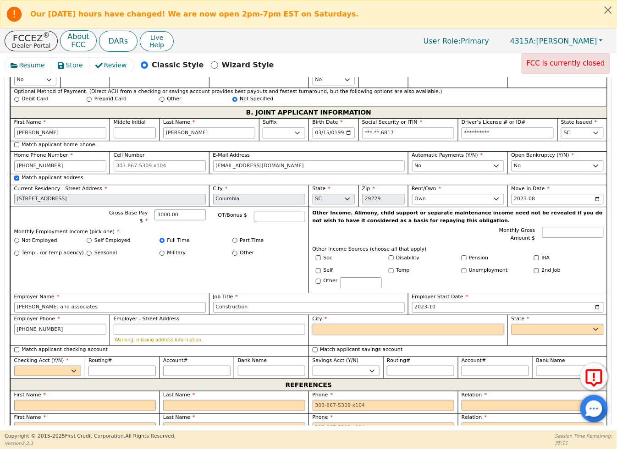
click at [376, 334] on input "City" at bounding box center [408, 329] width 192 height 11
type input "Columbia"
select select "SC"
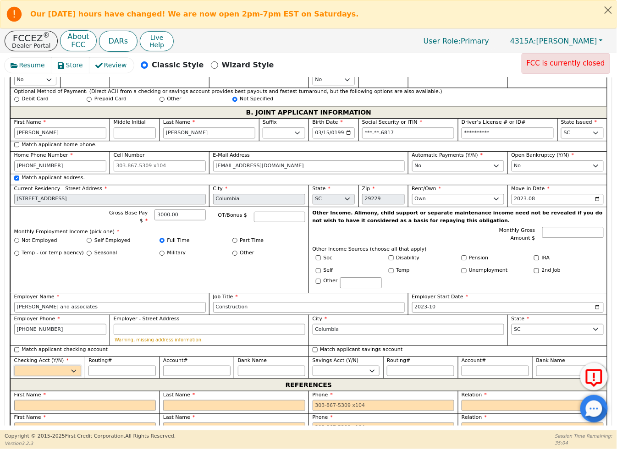
click at [57, 374] on select "Yes No" at bounding box center [47, 371] width 67 height 11
select select "n"
click at [14, 369] on select "Yes No" at bounding box center [47, 371] width 67 height 11
click at [369, 372] on select "Yes No" at bounding box center [345, 371] width 67 height 11
select select "n"
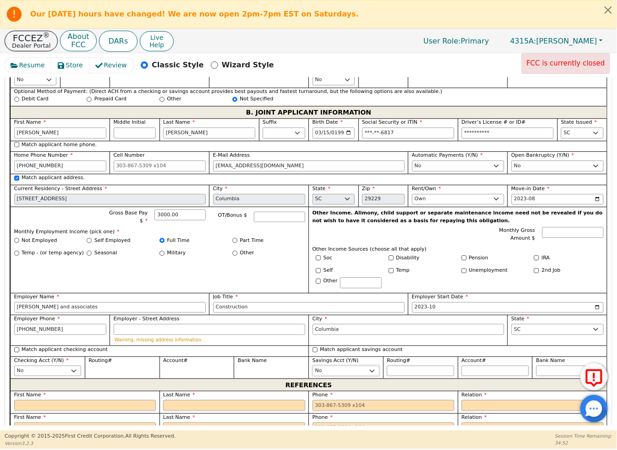
click at [312, 369] on select "Yes No" at bounding box center [345, 371] width 67 height 11
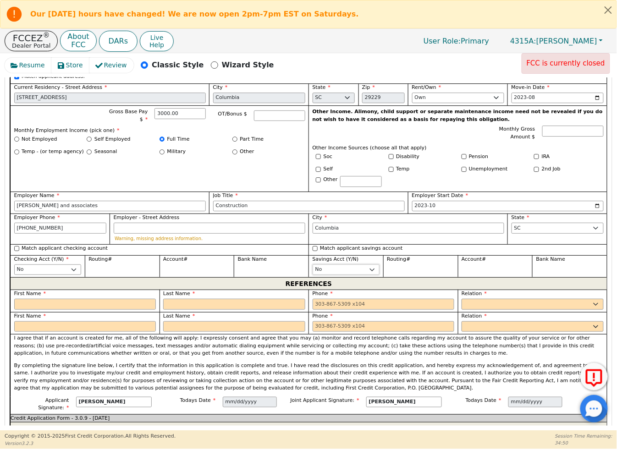
scroll to position [798, 0]
click at [116, 309] on input "text" at bounding box center [85, 303] width 142 height 11
click at [60, 303] on input "[PERSON_NAME]" at bounding box center [85, 303] width 142 height 11
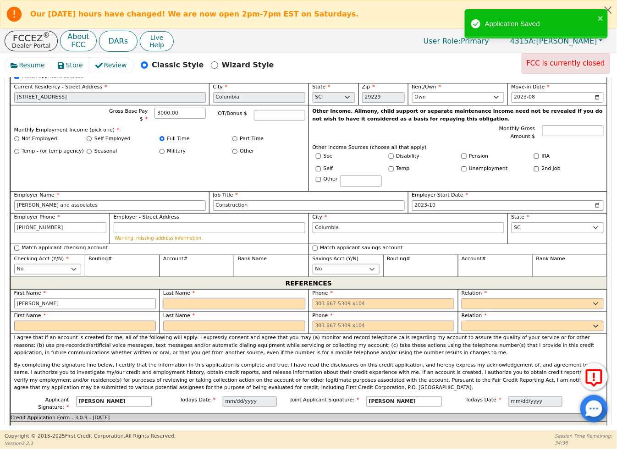
click at [185, 308] on input "text" at bounding box center [234, 303] width 142 height 11
type input "[PERSON_NAME]"
click at [330, 309] on input "tel" at bounding box center [383, 303] width 142 height 11
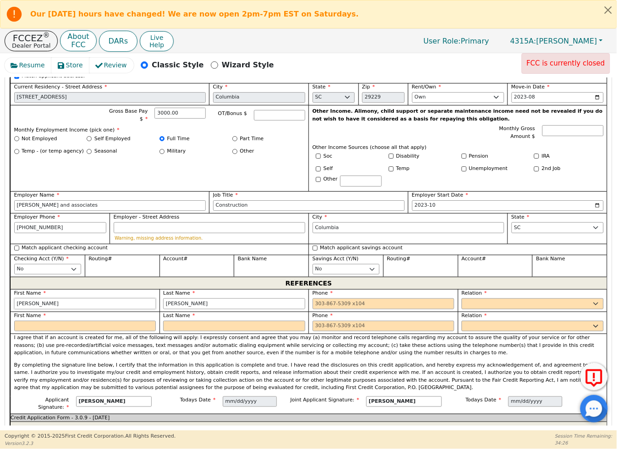
drag, startPoint x: 38, startPoint y: 307, endPoint x: 14, endPoint y: 306, distance: 23.9
click at [14, 306] on input "[PERSON_NAME]" at bounding box center [85, 303] width 142 height 11
type input "[PERSON_NAME]"
click at [477, 309] on select "FATHER MOTHER SISTER BROTHER DAUGHTER SON CO-WORKER NEIGHBOR FRIEND COUSIN G-MO…" at bounding box center [532, 303] width 142 height 11
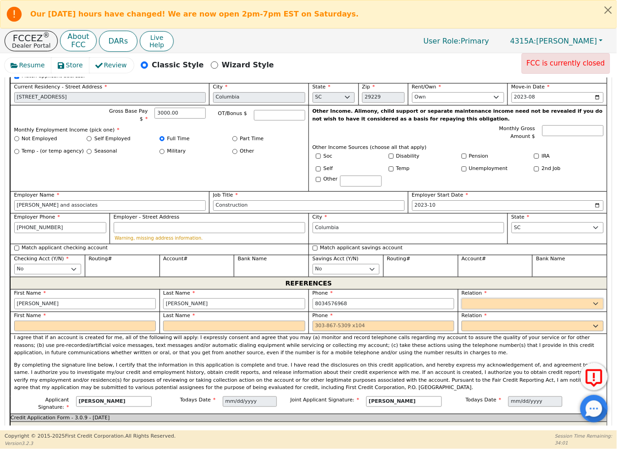
type input "[PHONE_NUMBER]"
select select "BROTHER"
click at [461, 302] on select "FATHER MOTHER SISTER BROTHER DAUGHTER SON CO-WORKER NEIGHBOR FRIEND COUSIN G-MO…" at bounding box center [532, 303] width 142 height 11
click at [115, 328] on input "text" at bounding box center [85, 326] width 142 height 11
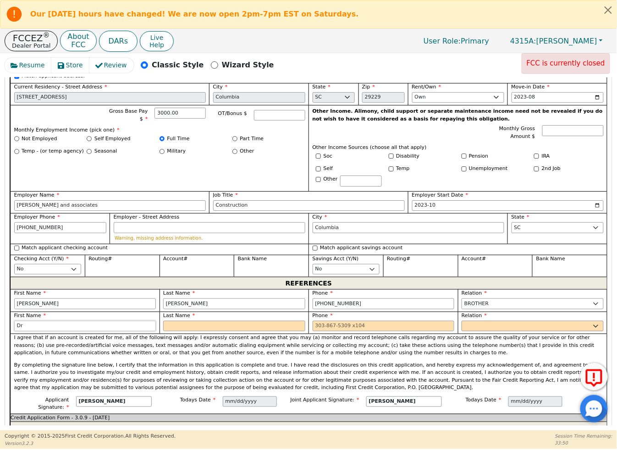
type input "D"
type input "[PERSON_NAME]"
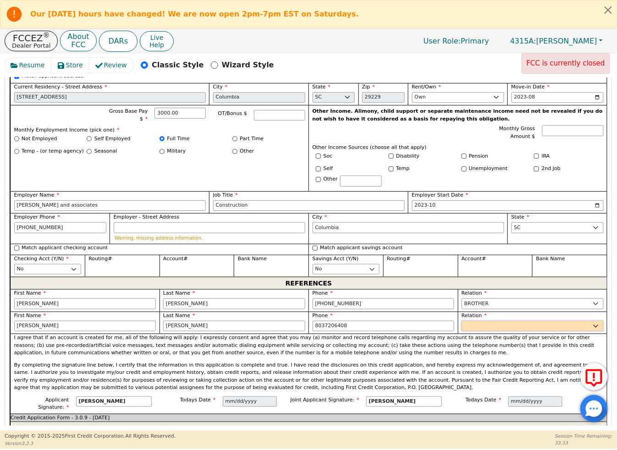
click at [479, 331] on select "FATHER MOTHER SISTER BROTHER DAUGHTER SON CO-WORKER NEIGHBOR FRIEND COUSIN G-MO…" at bounding box center [532, 326] width 142 height 11
type input "[PHONE_NUMBER]"
select select "MOTHER"
click at [461, 324] on select "FATHER MOTHER SISTER BROTHER DAUGHTER SON CO-WORKER NEIGHBOR FRIEND COUSIN G-MO…" at bounding box center [532, 326] width 142 height 11
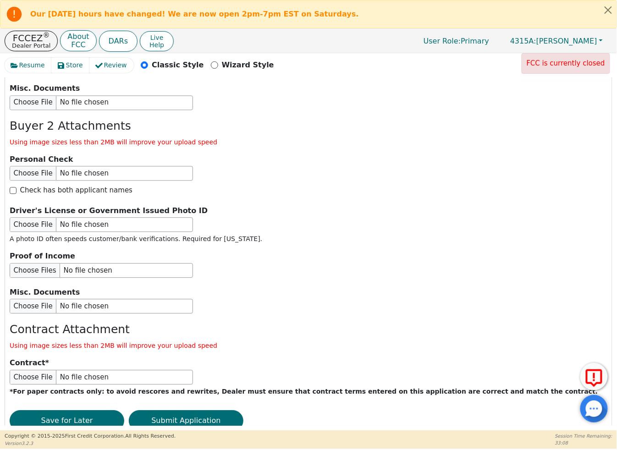
scroll to position [1532, 0]
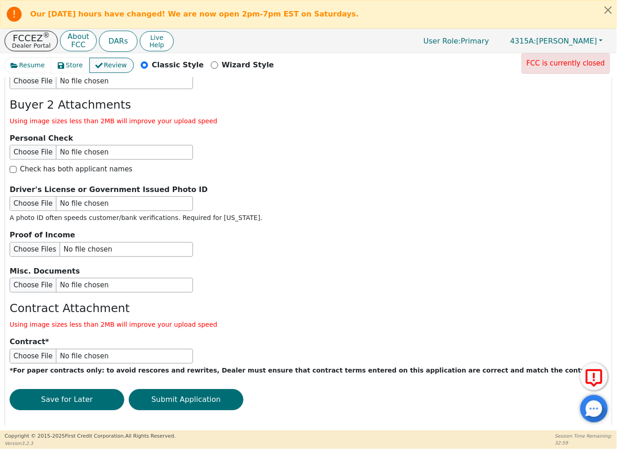
click at [104, 60] on button "Review" at bounding box center [111, 65] width 44 height 15
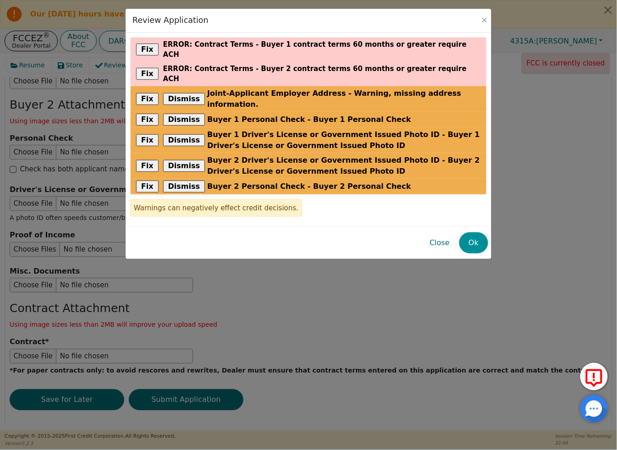
click at [480, 232] on button "Ok" at bounding box center [473, 242] width 29 height 21
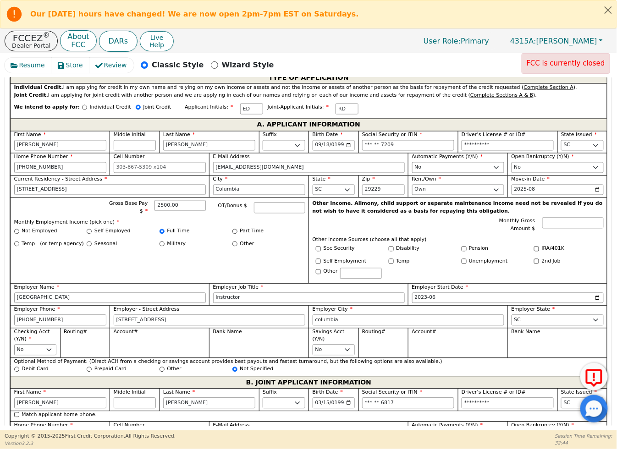
scroll to position [310, 0]
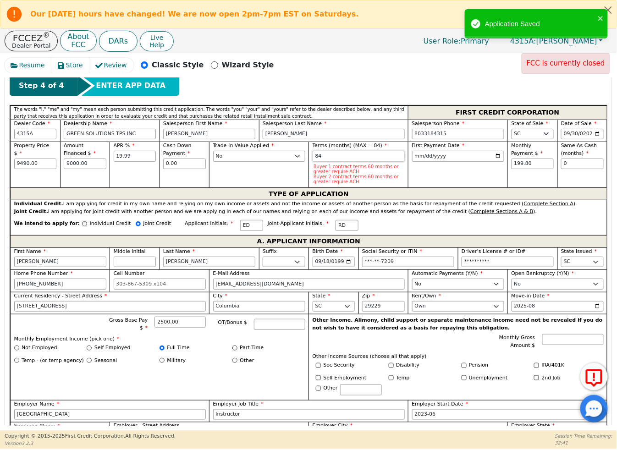
click at [336, 158] on input "84" at bounding box center [358, 156] width 92 height 11
type input "8"
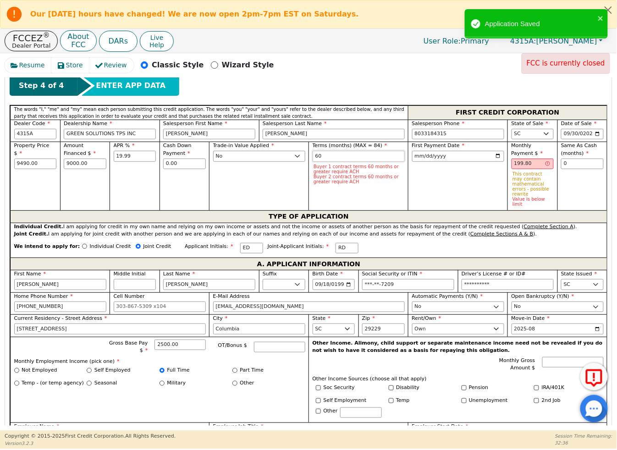
type input "60"
click at [431, 174] on div "First Payment Date [DATE]" at bounding box center [457, 176] width 99 height 69
click at [142, 191] on div "APR % 19.99" at bounding box center [134, 176] width 50 height 69
drag, startPoint x: 531, startPoint y: 165, endPoint x: 495, endPoint y: 161, distance: 35.9
click at [495, 161] on div "Property Price $ 9490.00 Amount Financed $ 9000.00 APR % 19.99 Cash Down Paymen…" at bounding box center [308, 176] width 597 height 69
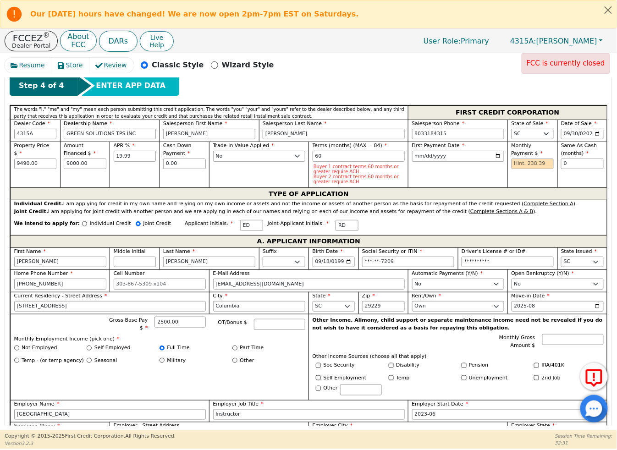
click at [603, 185] on div "Same As Cash (months) 0" at bounding box center [582, 165] width 50 height 46
drag, startPoint x: 321, startPoint y: 156, endPoint x: 309, endPoint y: 156, distance: 11.9
click at [309, 156] on div "Terms (months) (MAX = 84) 60 Buyer 1 contract terms 60 months or greater requir…" at bounding box center [357, 165] width 99 height 46
type input "84"
click at [537, 163] on input "text" at bounding box center [532, 164] width 43 height 11
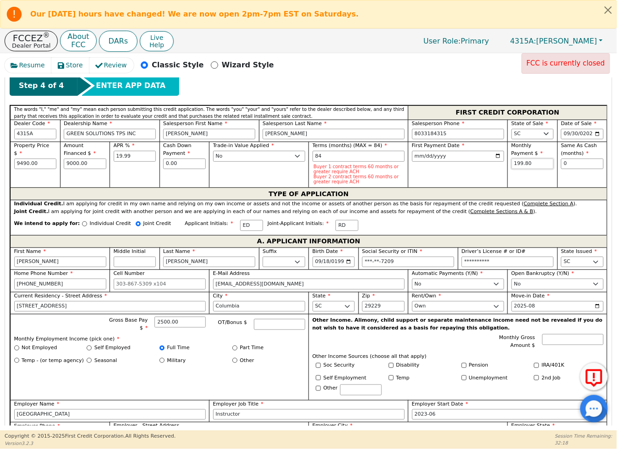
type input "199.80"
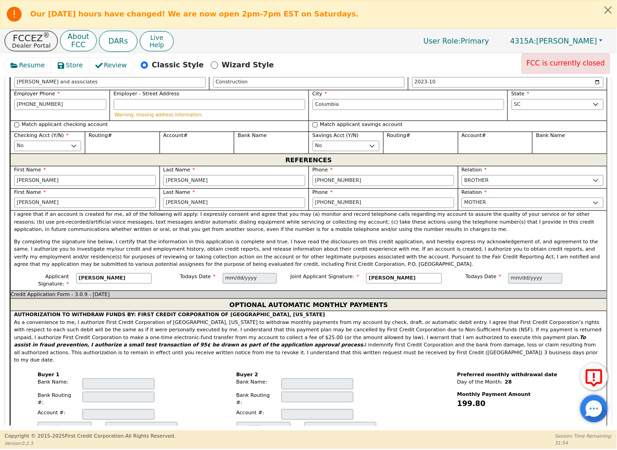
scroll to position [921, 0]
click at [76, 150] on select "Yes No" at bounding box center [47, 146] width 67 height 11
select select "y"
click at [14, 145] on select "Yes No" at bounding box center [47, 146] width 67 height 11
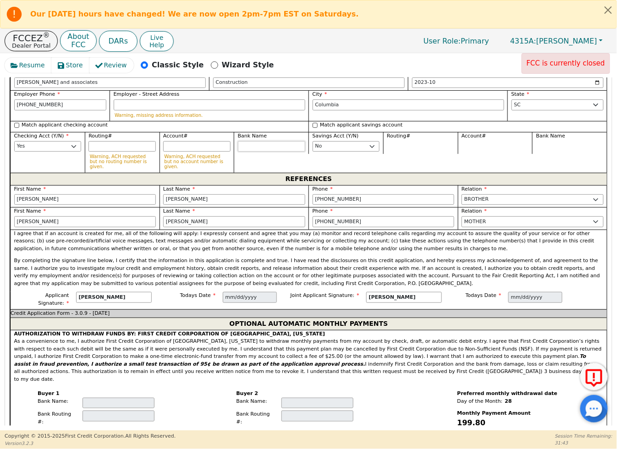
click at [245, 147] on input "Bank Name" at bounding box center [271, 146] width 67 height 11
type input "Navy Federal"
click at [365, 159] on div "Match applicant savings account Savings Acct (Y/N) Yes No Routing# Account# Ban…" at bounding box center [457, 147] width 298 height 52
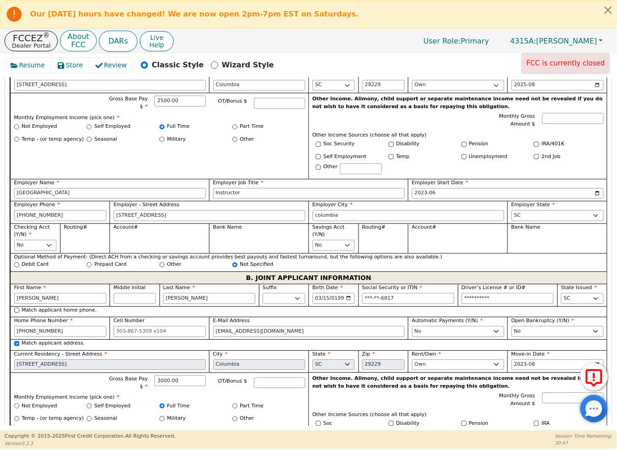
scroll to position [527, 0]
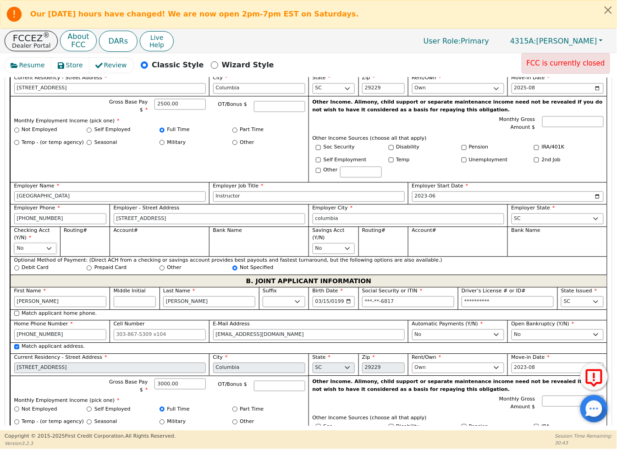
click at [49, 254] on select "Yes No" at bounding box center [35, 248] width 43 height 11
select select "y"
click at [14, 246] on select "Yes No" at bounding box center [35, 248] width 43 height 11
select select
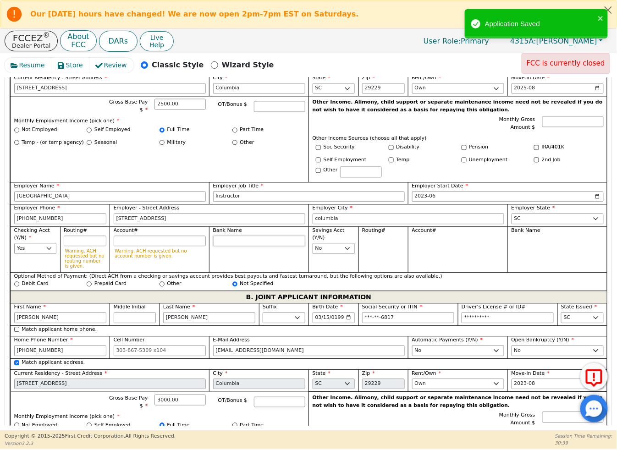
click at [224, 244] on input "Bank Name" at bounding box center [259, 241] width 92 height 11
type input "n"
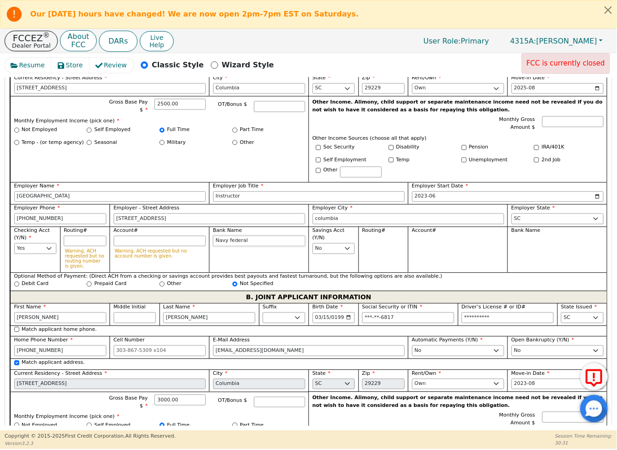
type input "Navy Federal"
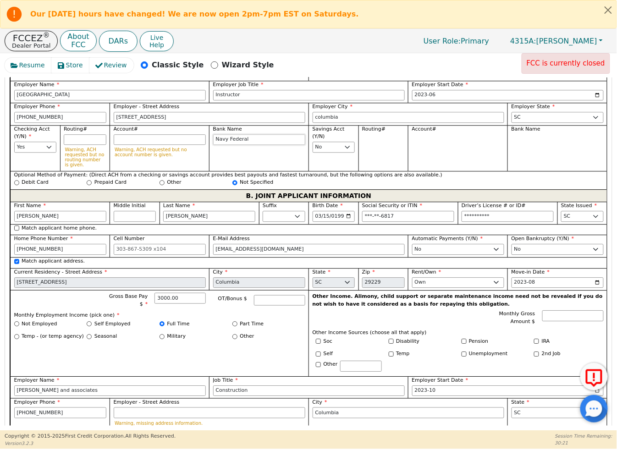
scroll to position [731, 0]
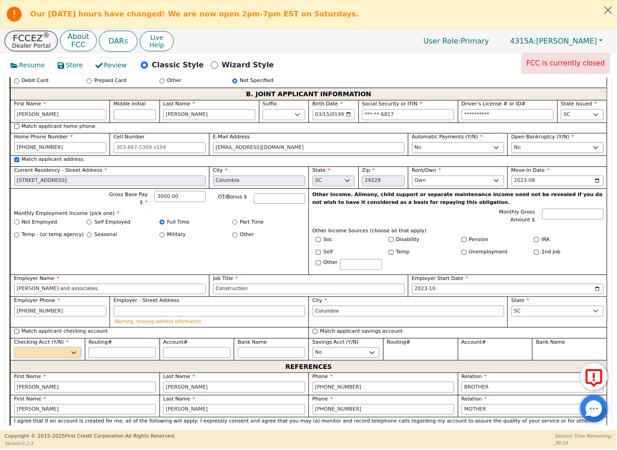
click at [74, 356] on select "Yes No" at bounding box center [47, 352] width 67 height 11
select select "y"
click at [14, 350] on select "Yes No" at bounding box center [47, 352] width 67 height 11
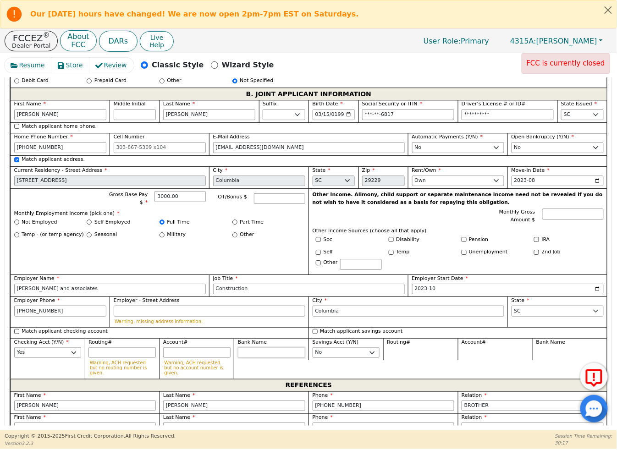
click at [255, 358] on input "Bank Name" at bounding box center [271, 352] width 67 height 11
type input "navy fed"
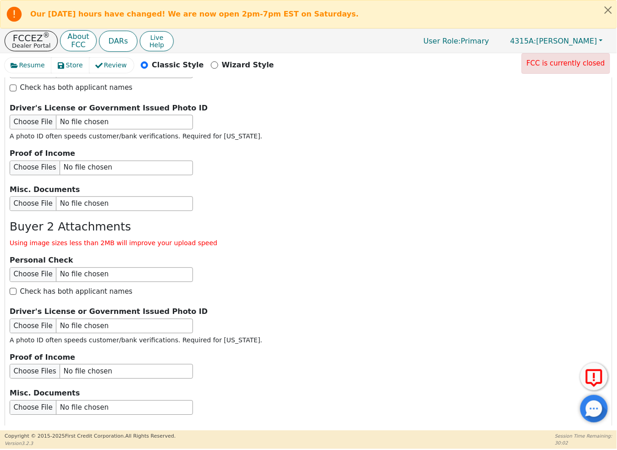
scroll to position [1561, 0]
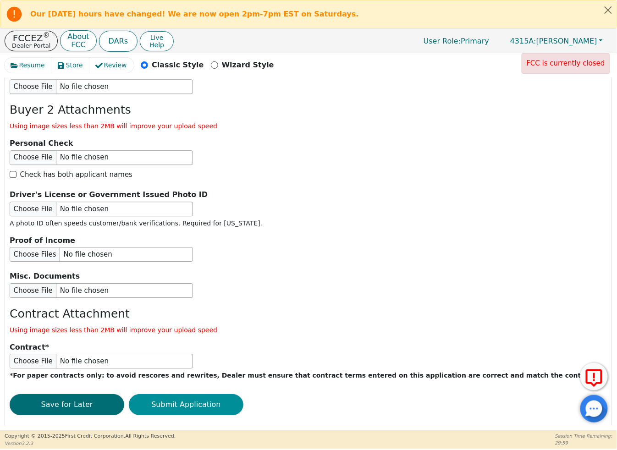
click at [220, 394] on button "Submit Application" at bounding box center [186, 404] width 115 height 21
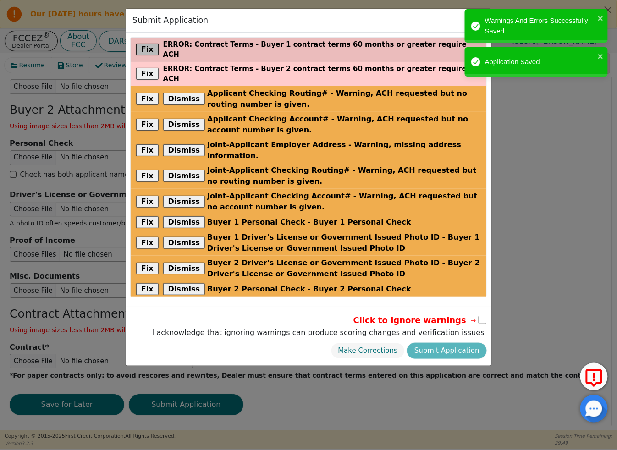
click at [142, 44] on button "Fix" at bounding box center [147, 50] width 22 height 12
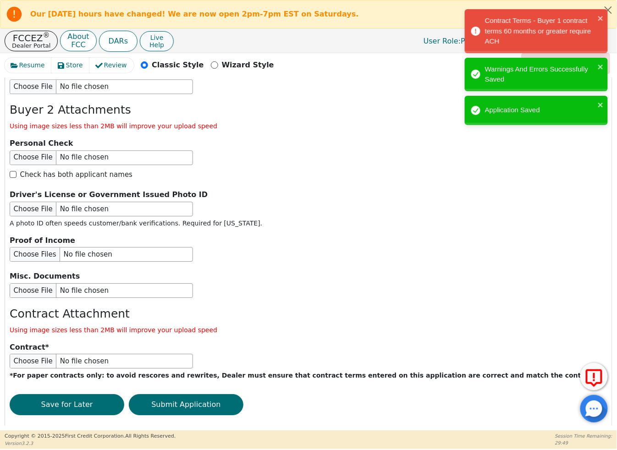
scroll to position [215, 0]
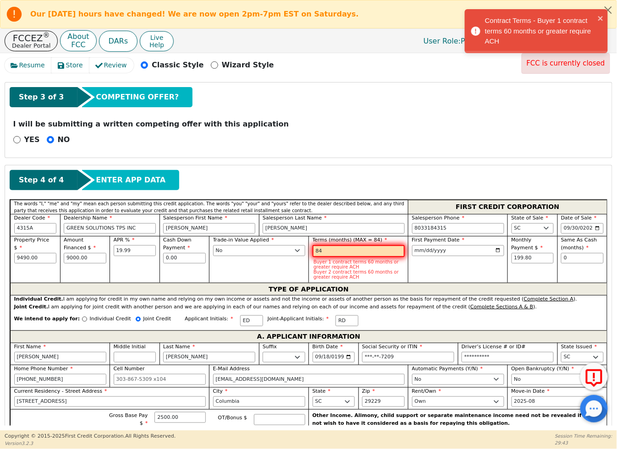
type input "8"
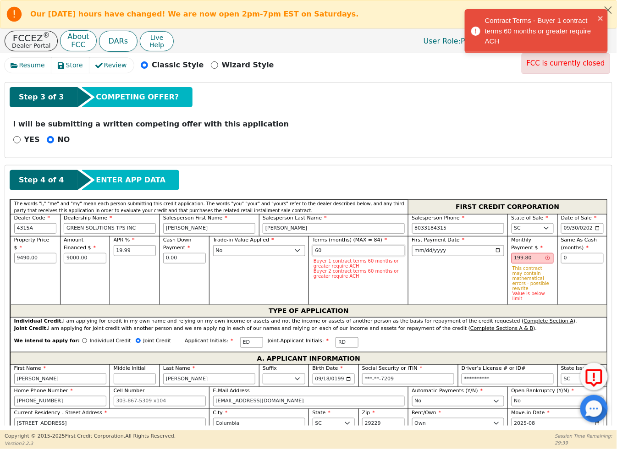
type input "60"
click at [424, 285] on div "First Payment Date [DATE]" at bounding box center [457, 270] width 99 height 69
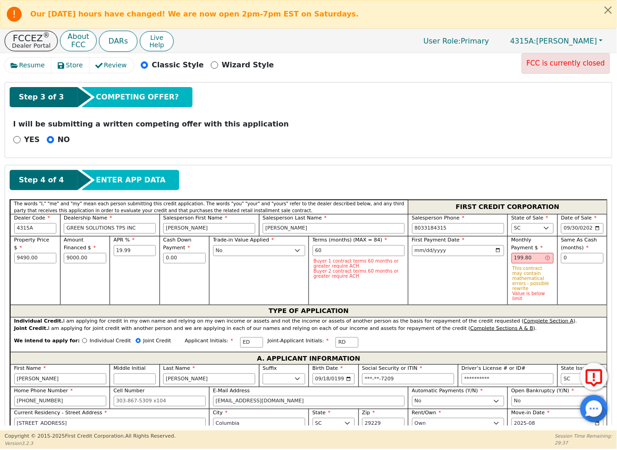
click at [424, 285] on div "First Payment Date [DATE]" at bounding box center [457, 270] width 99 height 69
click at [519, 255] on input "199.80" at bounding box center [532, 258] width 43 height 11
drag, startPoint x: 529, startPoint y: 259, endPoint x: 503, endPoint y: 259, distance: 26.6
click at [503, 259] on div "Property Price $ 9490.00 Amount Financed $ 9000.00 APR % 19.99 Cash Down Paymen…" at bounding box center [308, 270] width 597 height 69
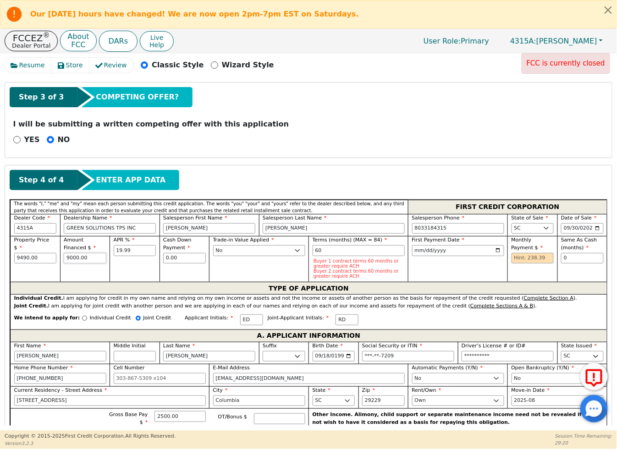
drag, startPoint x: 90, startPoint y: 259, endPoint x: 54, endPoint y: 256, distance: 36.8
click at [54, 256] on div "Property Price $ 9490.00 Amount Financed $ 9000.00 APR % 19.99 Cash Down Paymen…" at bounding box center [308, 259] width 597 height 46
type input "9490.00"
click at [519, 258] on input "text" at bounding box center [532, 258] width 43 height 11
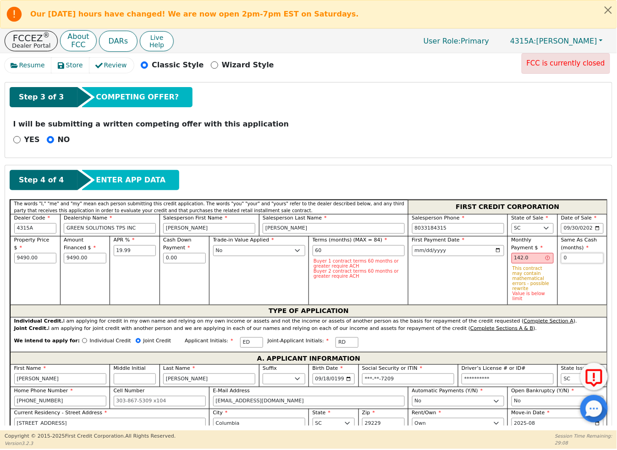
type input "142.00"
drag, startPoint x: 507, startPoint y: 259, endPoint x: 498, endPoint y: 259, distance: 8.7
click at [498, 259] on div "Property Price $ 9490.00 Amount Financed $ 9490.00 APR % 19.99 Cash Down Paymen…" at bounding box center [308, 270] width 597 height 69
drag, startPoint x: 529, startPoint y: 258, endPoint x: 494, endPoint y: 262, distance: 35.5
click at [494, 262] on div "Property Price $ 9490.00 Amount Financed $ 9490.00 APR % 19.99 Cash Down Paymen…" at bounding box center [308, 270] width 597 height 69
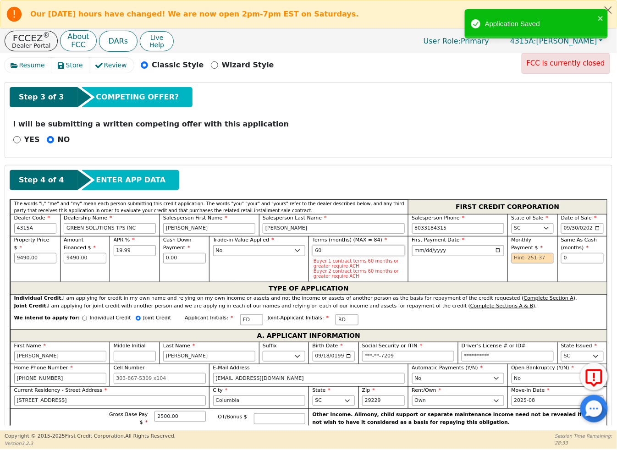
drag, startPoint x: 323, startPoint y: 250, endPoint x: 310, endPoint y: 250, distance: 13.3
click at [310, 250] on div "Terms (months) (MAX = 84) 60 Buyer 1 contract terms 60 months or greater requir…" at bounding box center [357, 259] width 99 height 46
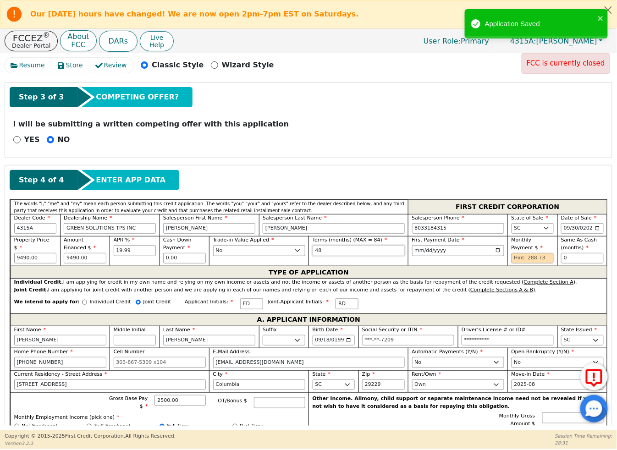
type input "48"
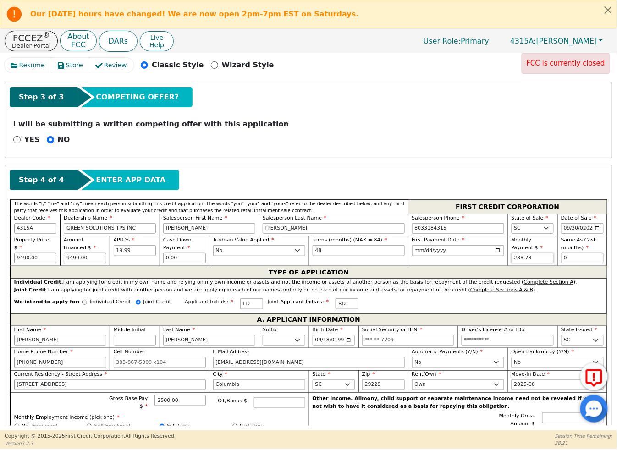
type input "288.73"
click at [534, 292] on div "Joint Credit. I am applying for joint credit with another person and we are app…" at bounding box center [308, 290] width 589 height 8
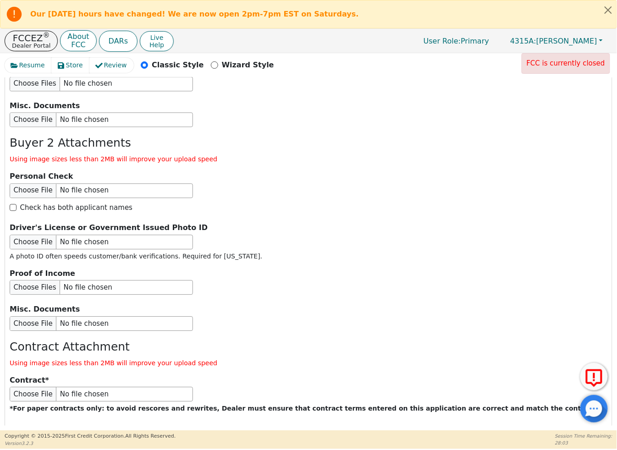
scroll to position [1545, 0]
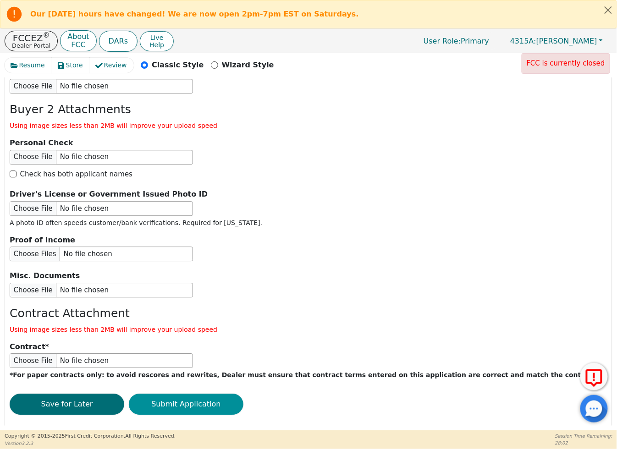
click at [219, 394] on button "Submit Application" at bounding box center [186, 404] width 115 height 21
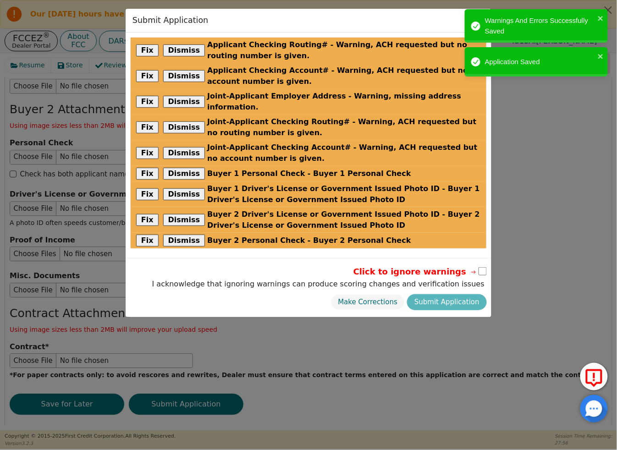
click at [481, 267] on input "checkbox" at bounding box center [482, 271] width 8 height 8
checkbox input "true"
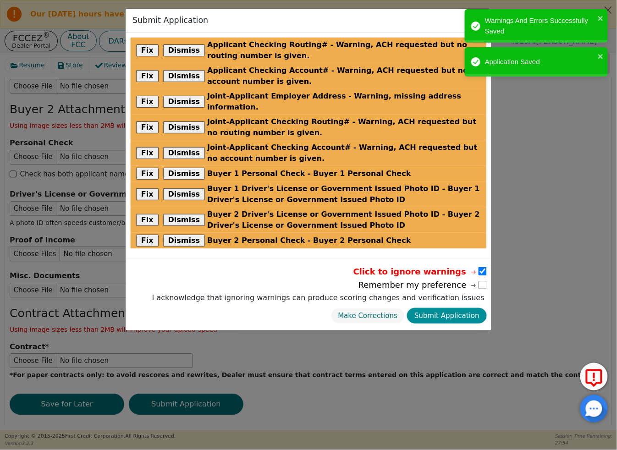
click at [465, 308] on button "Submit Application" at bounding box center [447, 316] width 80 height 16
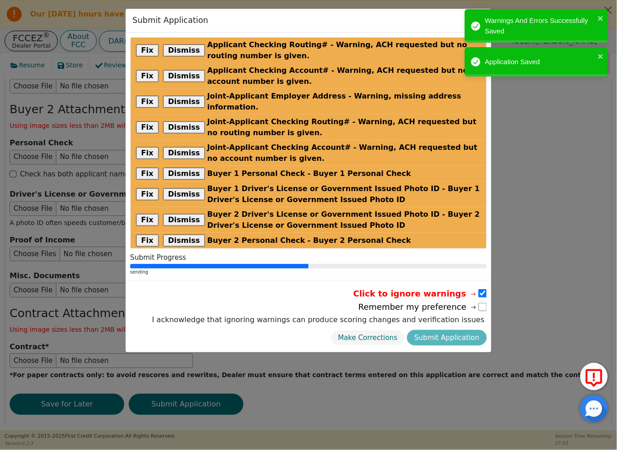
radio input "false"
checkbox input "false"
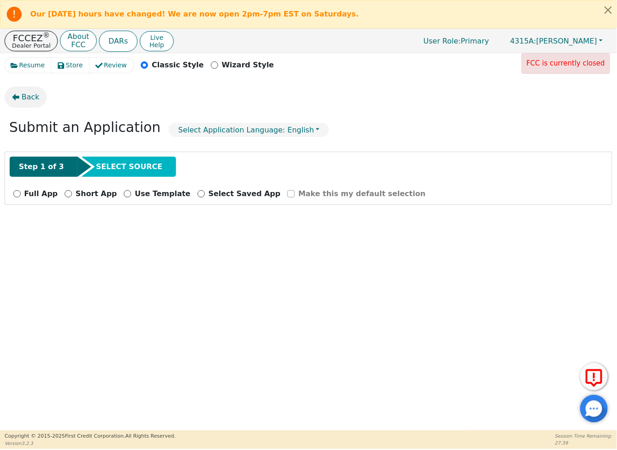
click at [17, 98] on icon "button" at bounding box center [15, 97] width 7 height 7
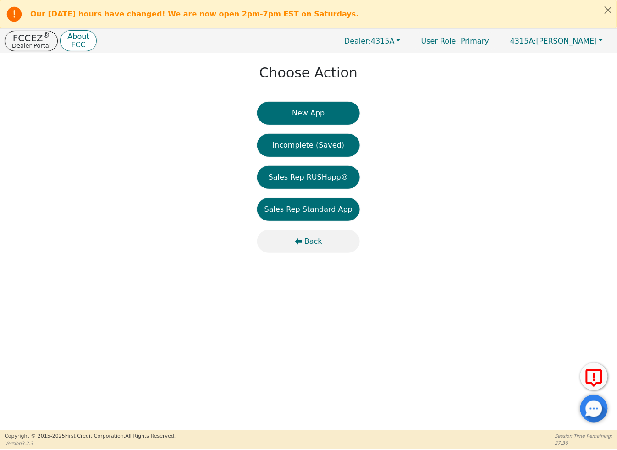
click at [301, 239] on icon "button" at bounding box center [298, 241] width 7 height 7
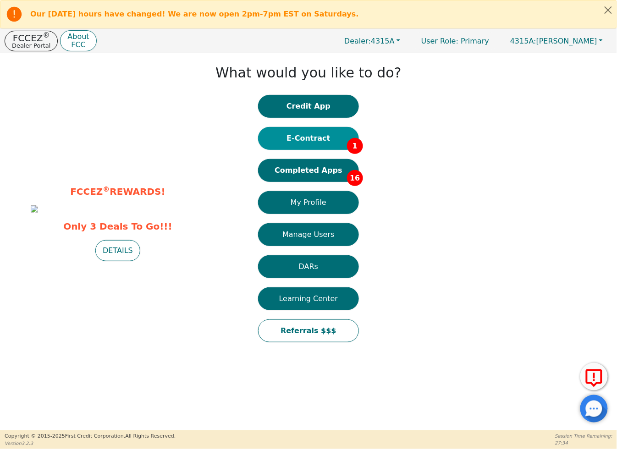
click at [322, 140] on button "E-Contract 1" at bounding box center [308, 138] width 101 height 23
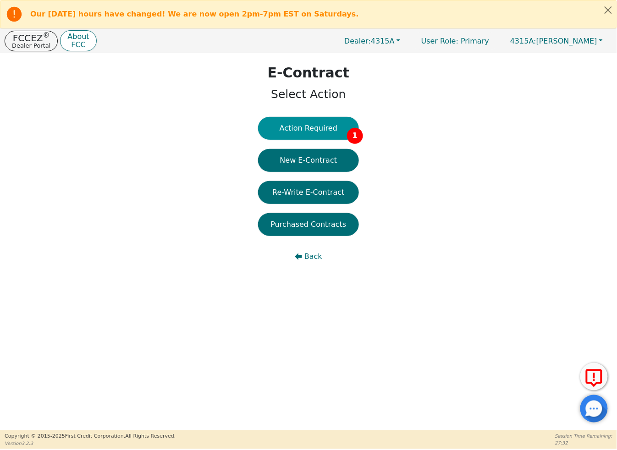
click at [322, 137] on button "Action Required 1" at bounding box center [308, 128] width 101 height 23
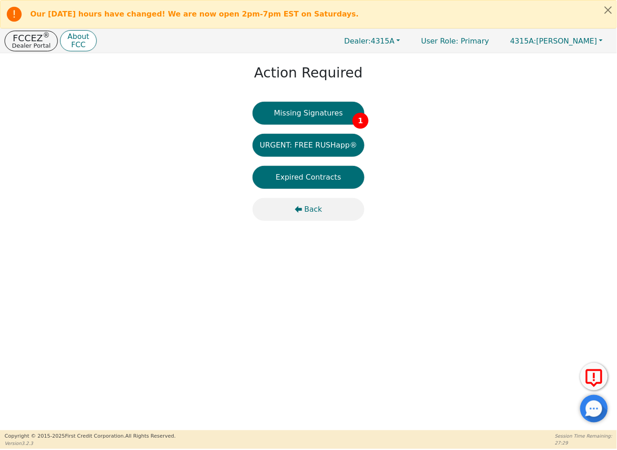
click at [314, 213] on span "Back" at bounding box center [313, 209] width 18 height 11
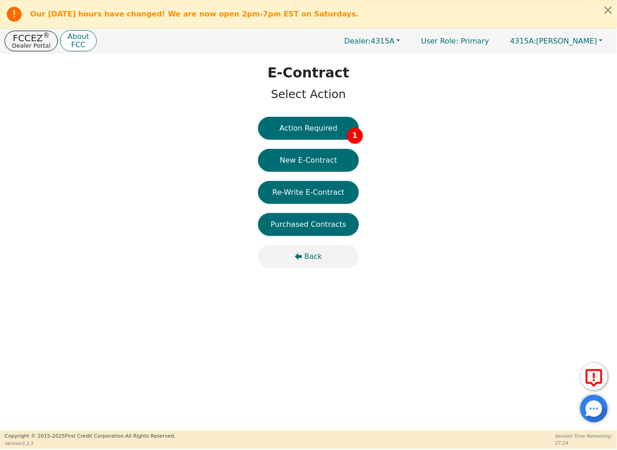
click at [307, 254] on span "Back" at bounding box center [313, 256] width 18 height 11
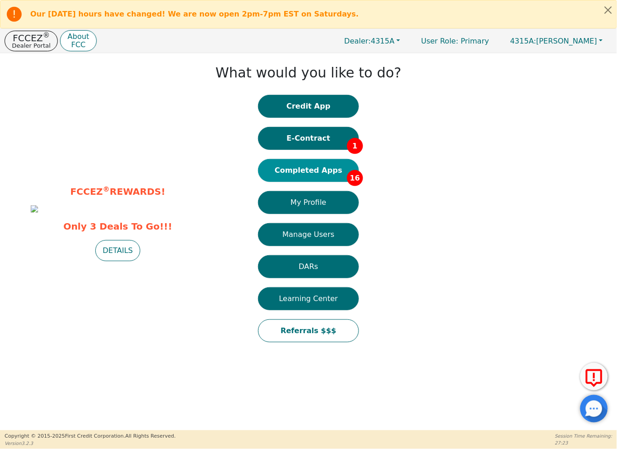
click at [322, 171] on button "Completed Apps 16" at bounding box center [308, 170] width 101 height 23
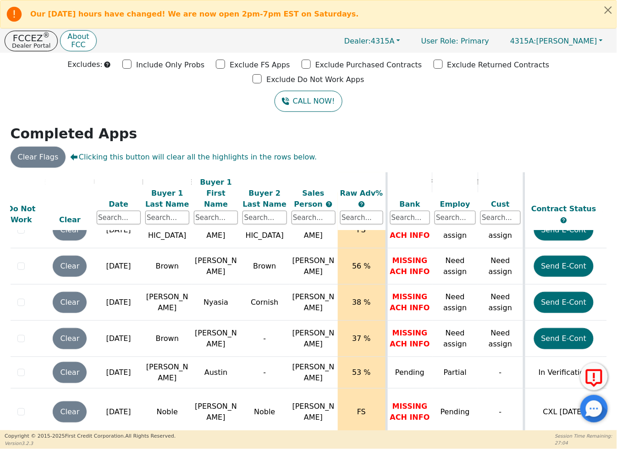
scroll to position [378, 0]
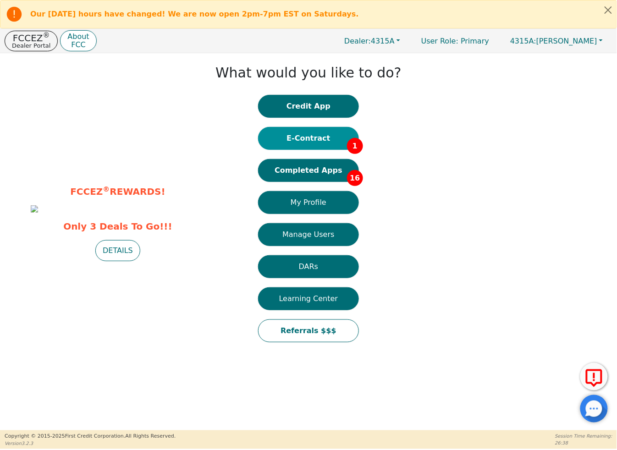
click at [316, 140] on button "E-Contract 1" at bounding box center [308, 138] width 101 height 23
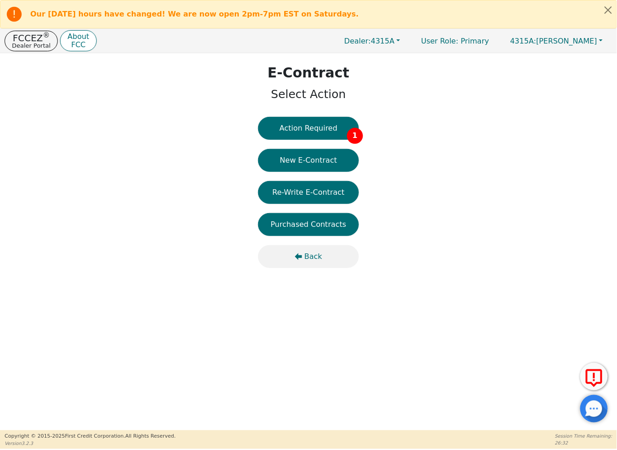
click at [304, 254] on button "Back" at bounding box center [308, 256] width 101 height 23
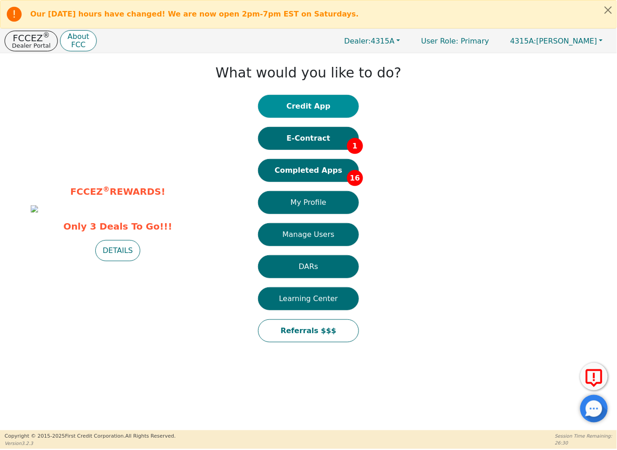
click at [302, 107] on button "Credit App" at bounding box center [308, 106] width 101 height 23
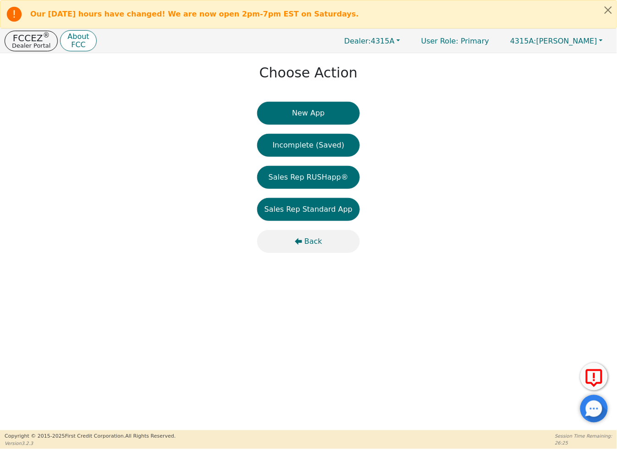
click at [300, 235] on button "Back" at bounding box center [308, 241] width 103 height 23
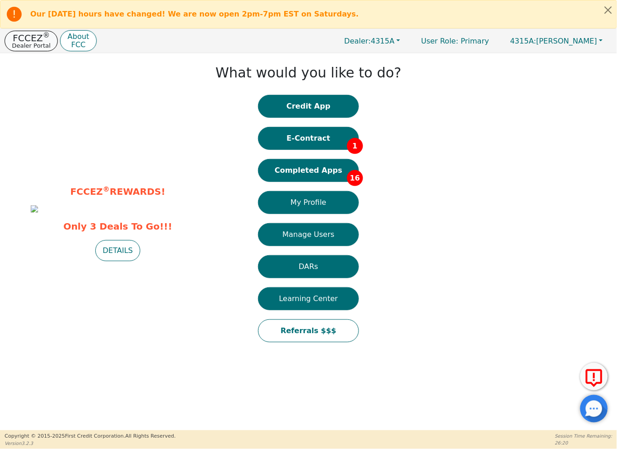
click at [37, 35] on p "FCCEZ ®" at bounding box center [31, 37] width 38 height 9
click at [329, 171] on button "Completed Apps 16" at bounding box center [308, 170] width 101 height 23
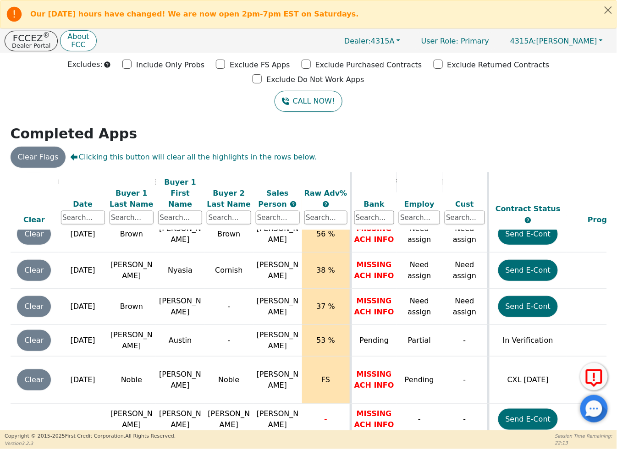
scroll to position [410, 41]
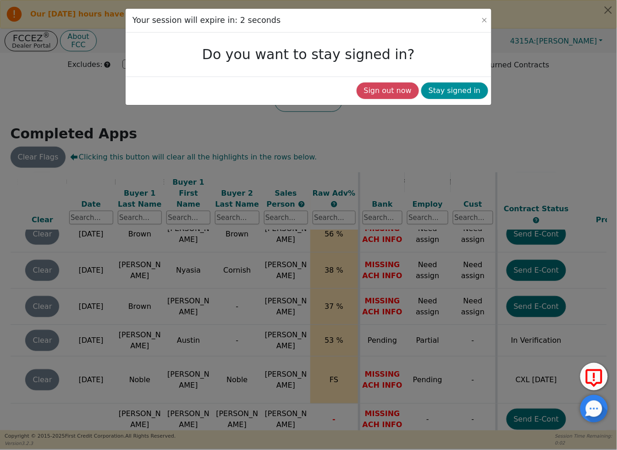
click at [476, 86] on button "Stay signed in" at bounding box center [454, 90] width 67 height 16
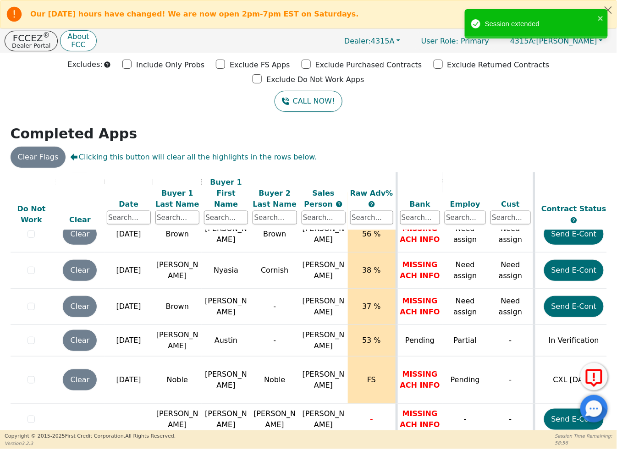
scroll to position [410, 0]
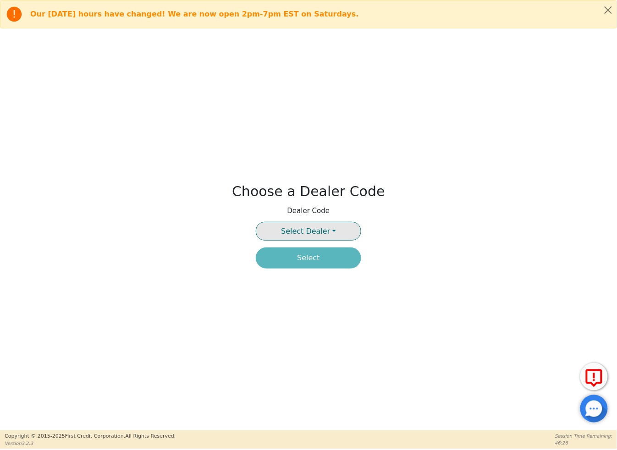
click at [331, 230] on button "Select Dealer" at bounding box center [308, 231] width 105 height 19
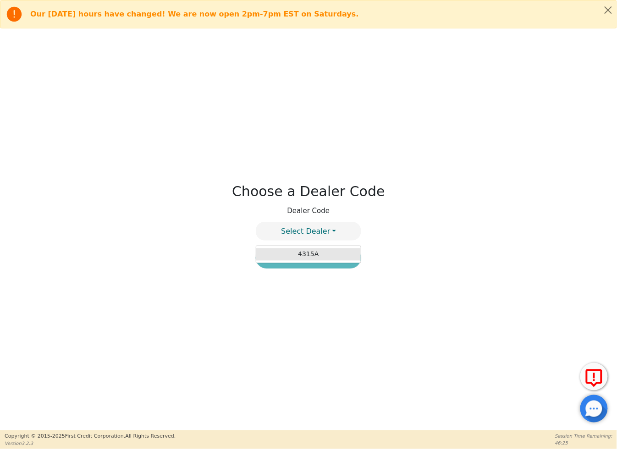
click at [327, 250] on link "4315A" at bounding box center [308, 254] width 104 height 12
click at [324, 256] on button "Select" at bounding box center [308, 257] width 105 height 21
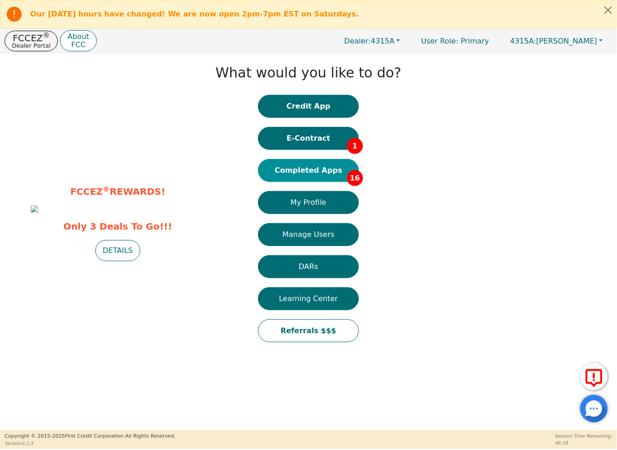
click at [334, 168] on button "Completed Apps 16" at bounding box center [308, 170] width 101 height 23
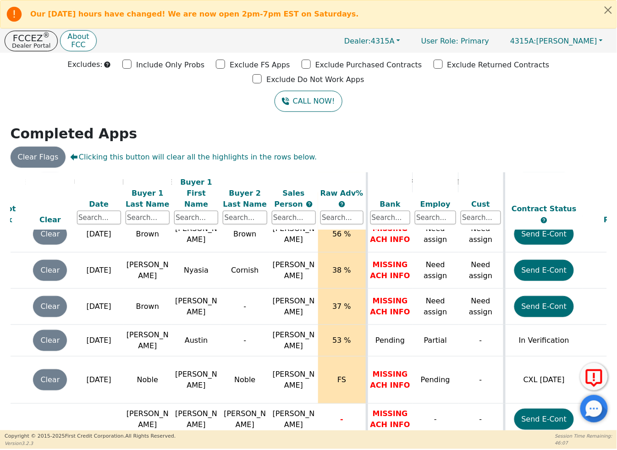
scroll to position [410, 0]
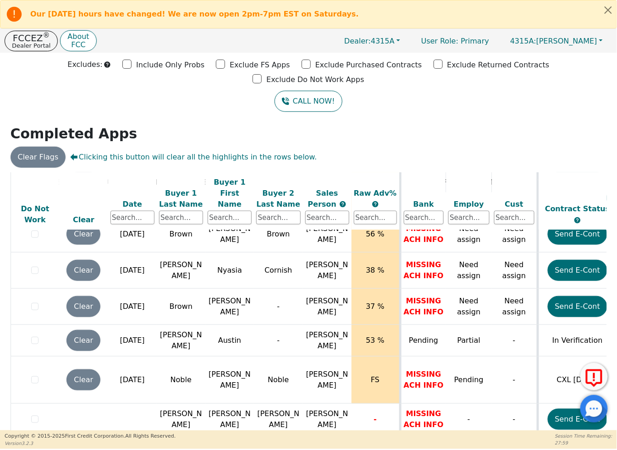
scroll to position [54, 0]
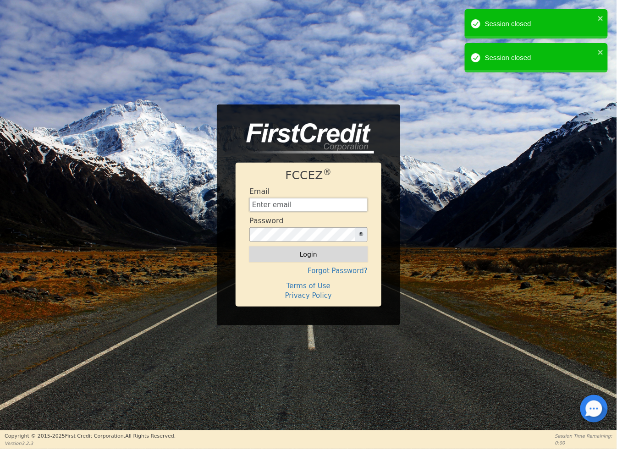
type input "[EMAIL_ADDRESS][DOMAIN_NAME]"
click at [328, 253] on button "Login" at bounding box center [308, 254] width 118 height 16
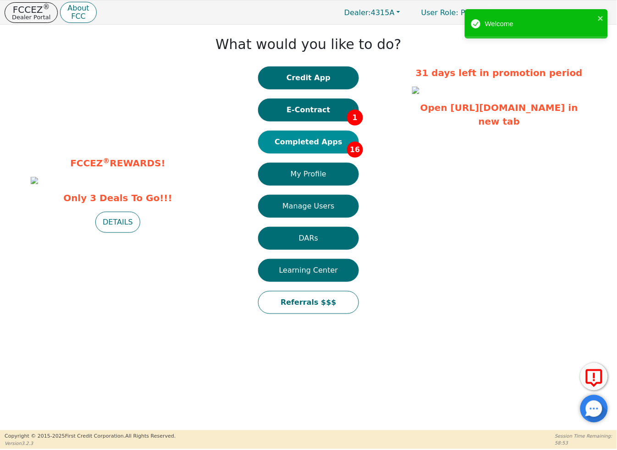
click at [336, 144] on button "Completed Apps 16" at bounding box center [308, 142] width 101 height 23
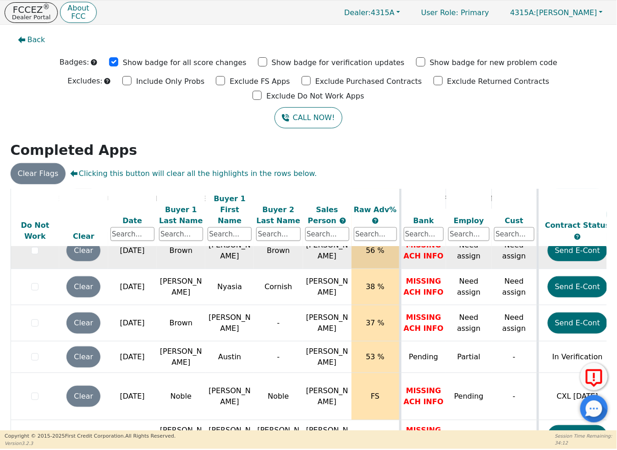
scroll to position [16, 0]
